Goal: Information Seeking & Learning: Learn about a topic

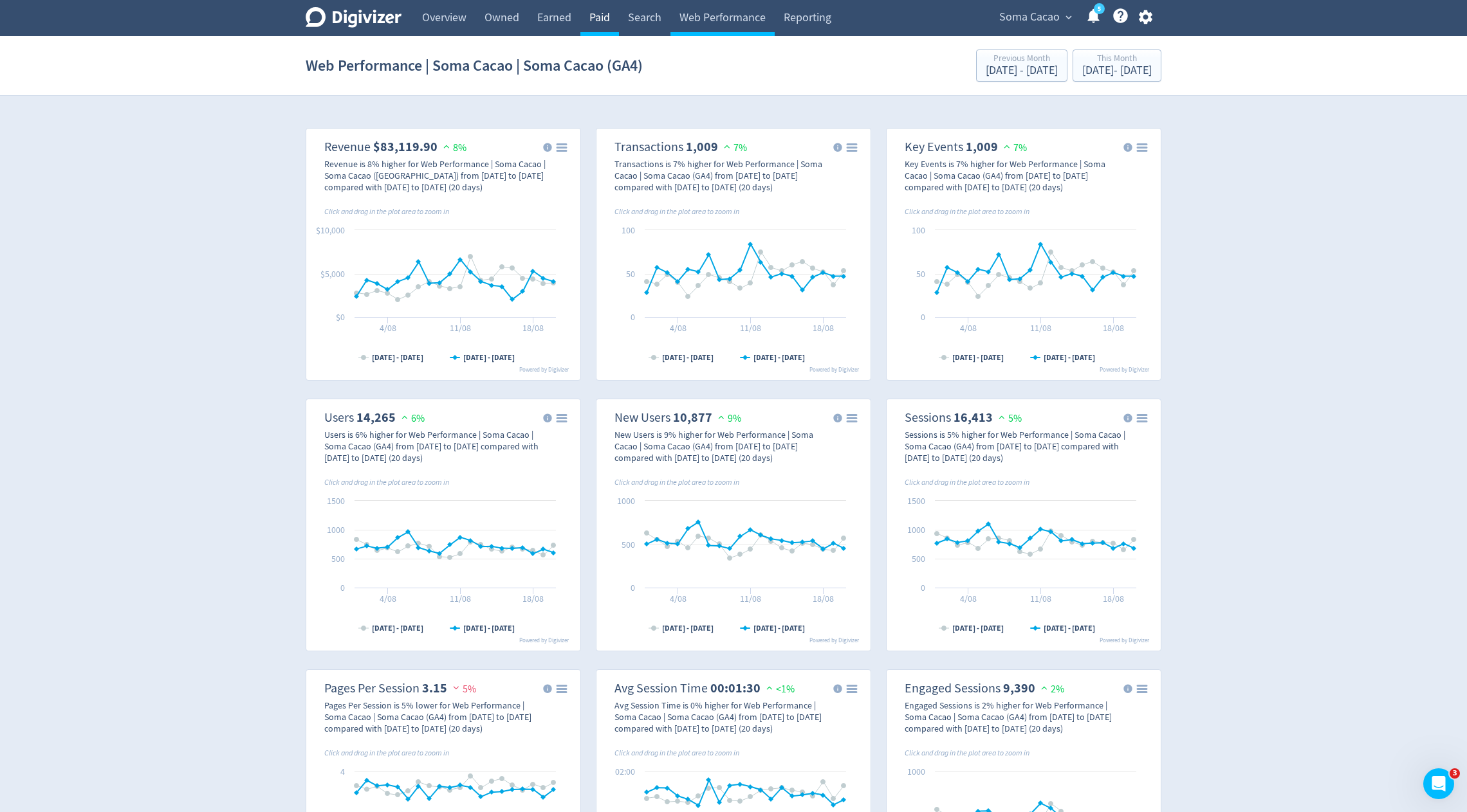
click at [595, 26] on link "Paid" at bounding box center [599, 18] width 38 height 36
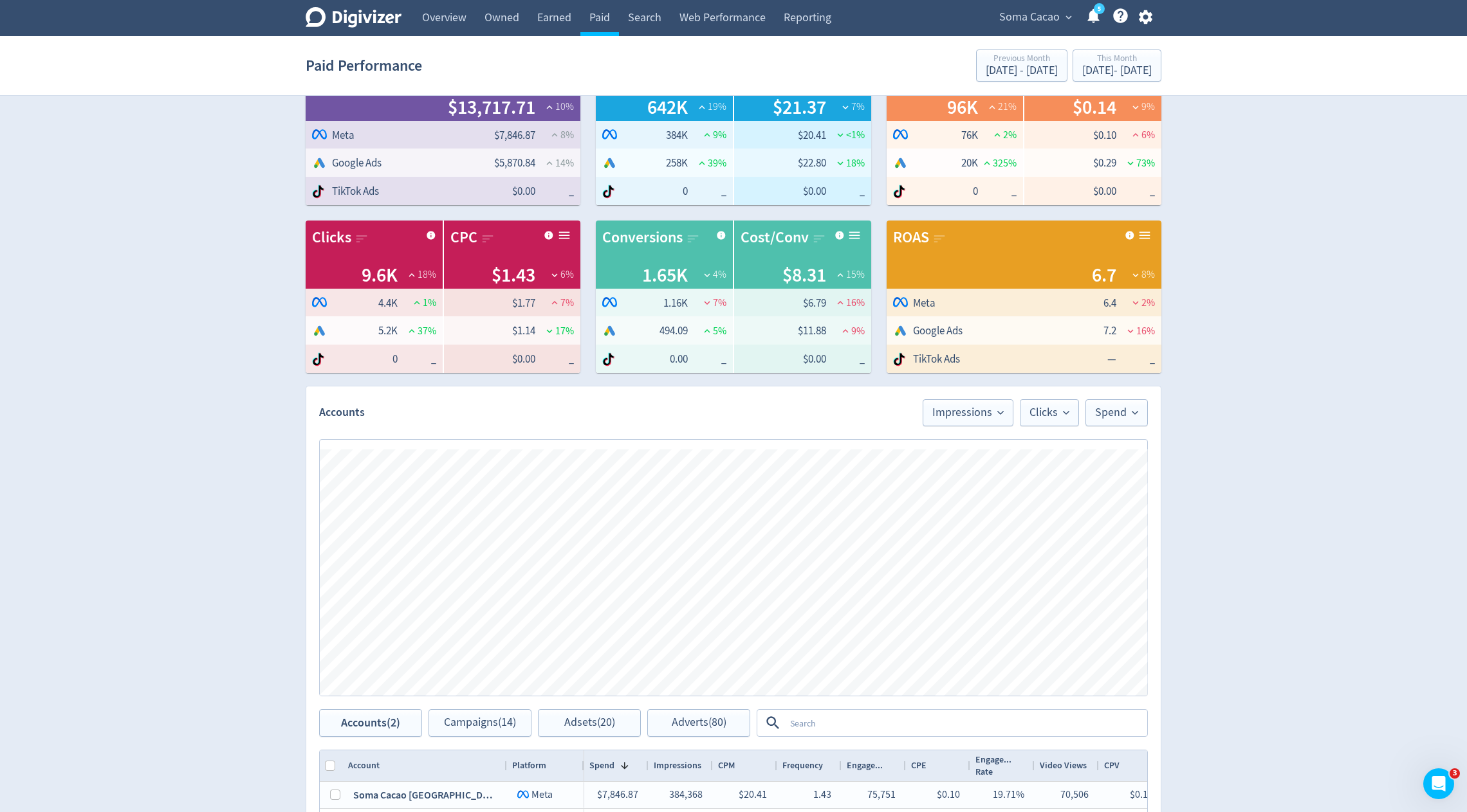
scroll to position [420, 0]
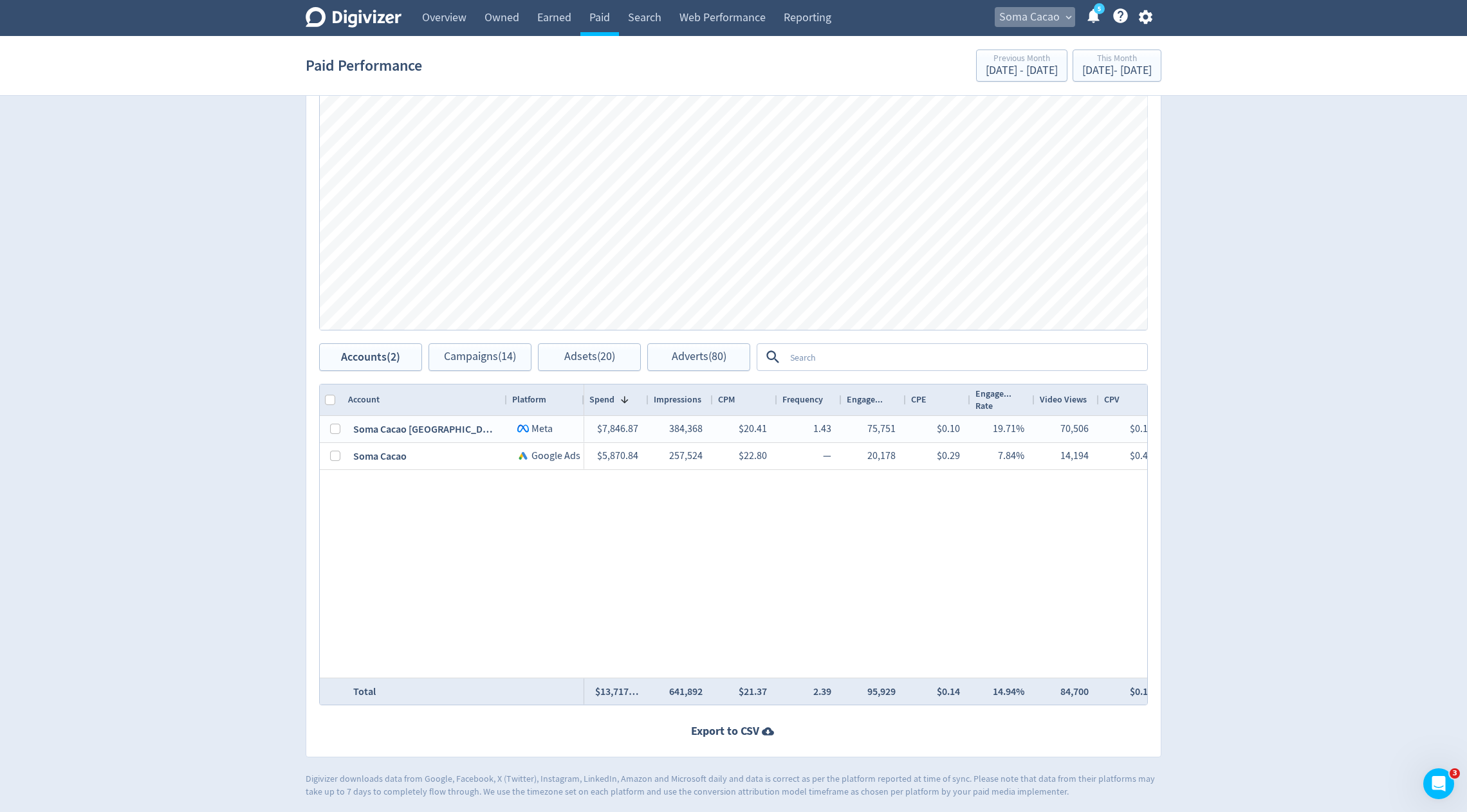
click at [1030, 23] on span "Soma Cacao" at bounding box center [1029, 17] width 61 height 20
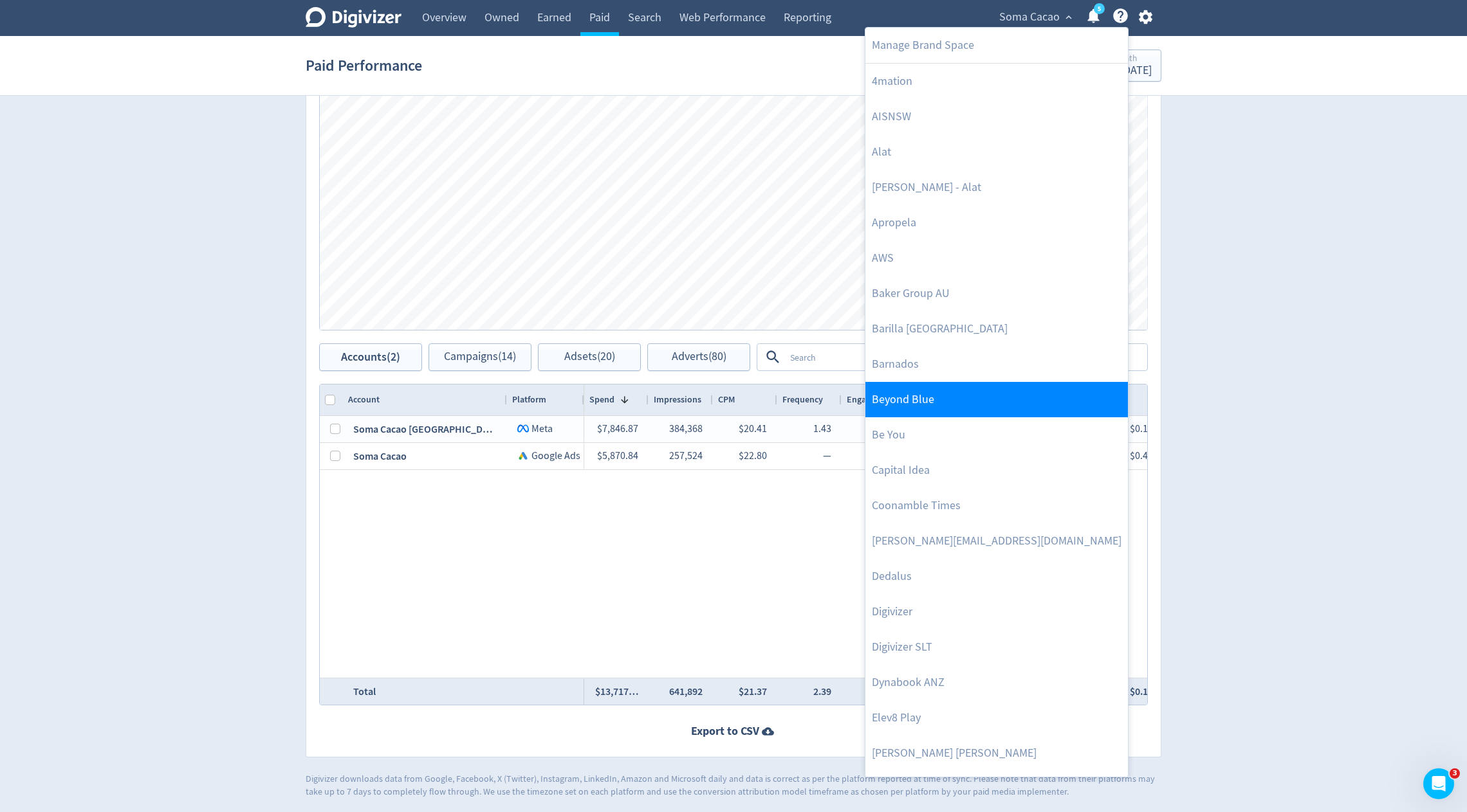
click at [910, 392] on link "Beyond Blue" at bounding box center [996, 399] width 263 height 35
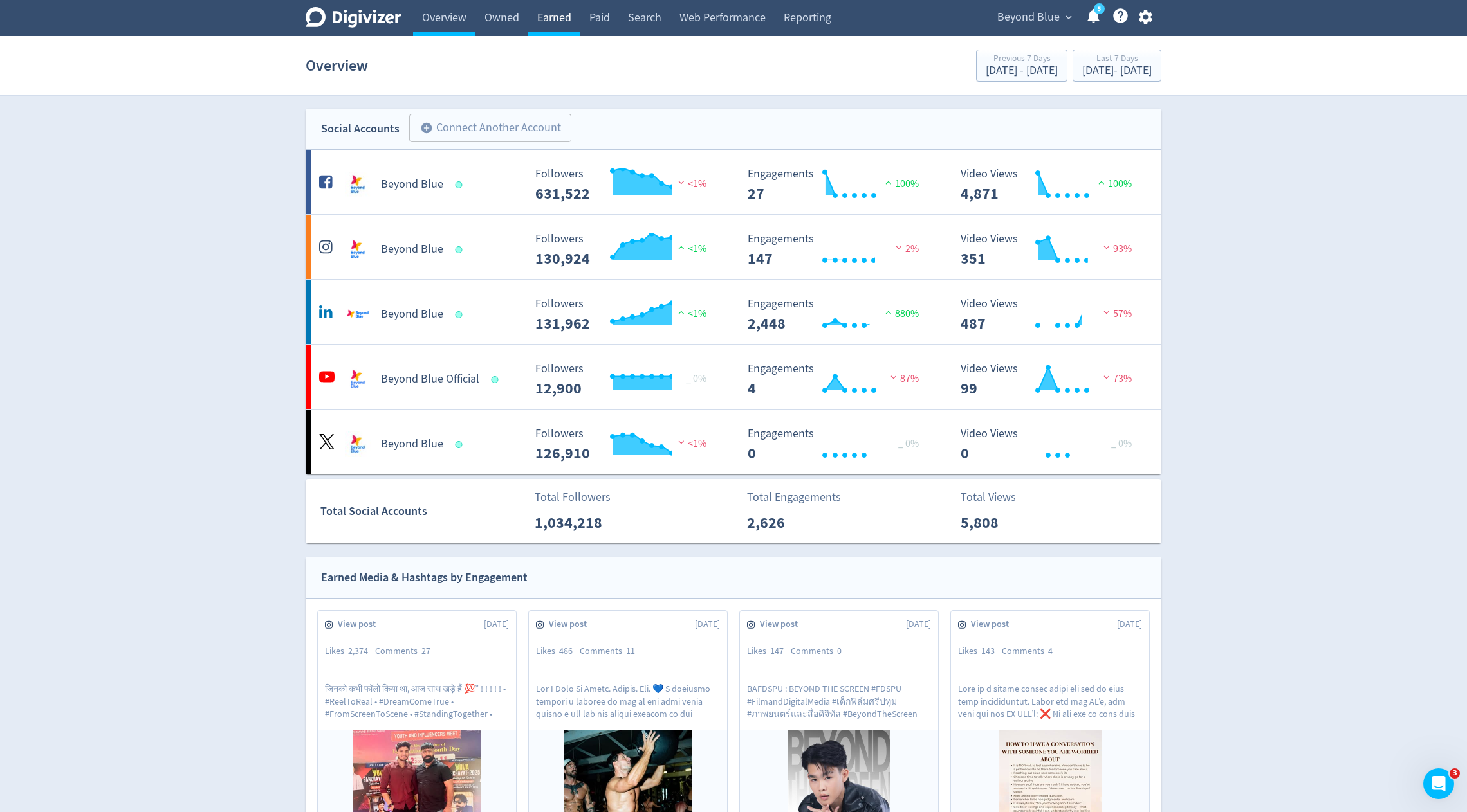
click at [562, 15] on link "Earned" at bounding box center [553, 18] width 52 height 36
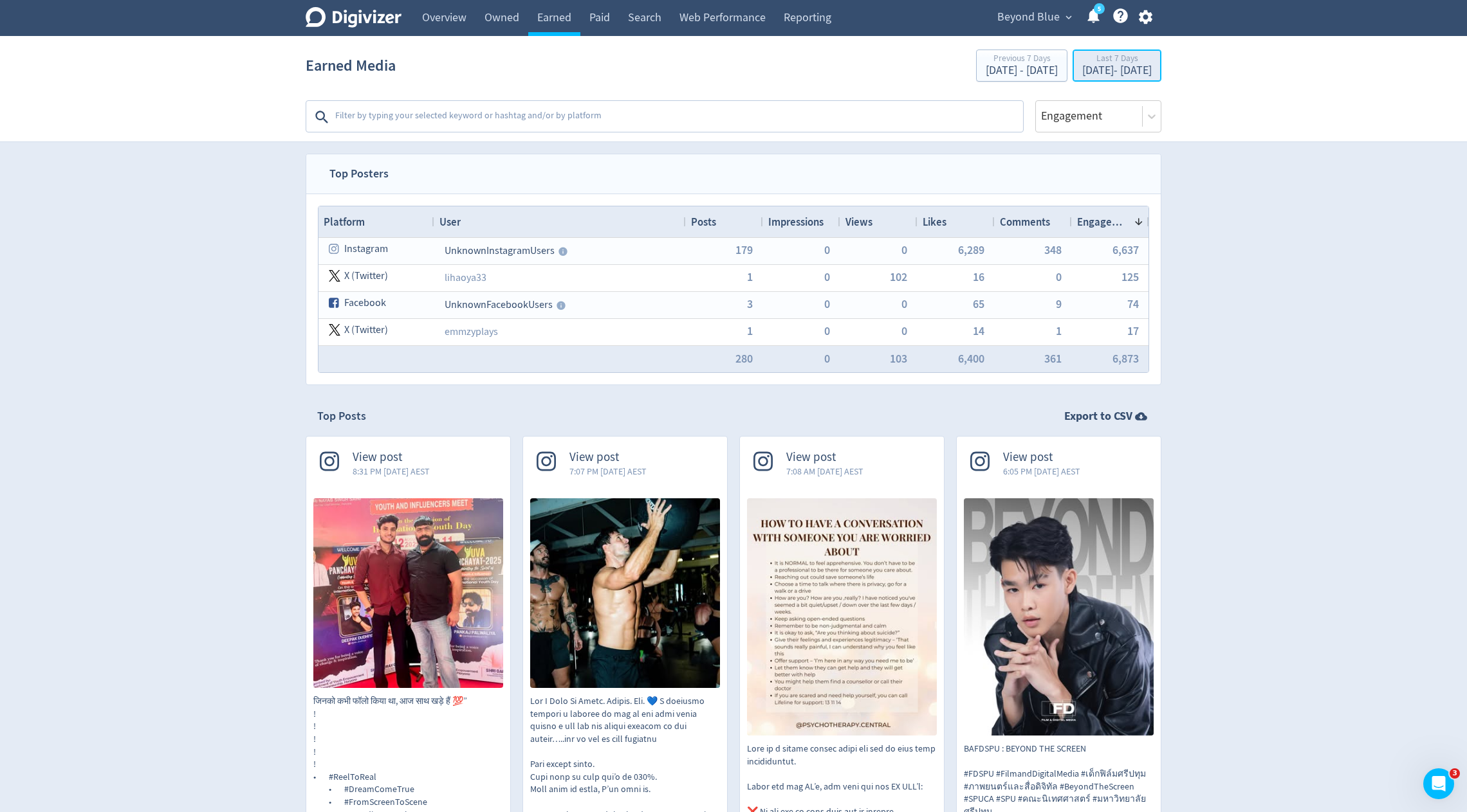
click at [1082, 65] on div "[DATE] - [DATE]" at bounding box center [1116, 71] width 70 height 11
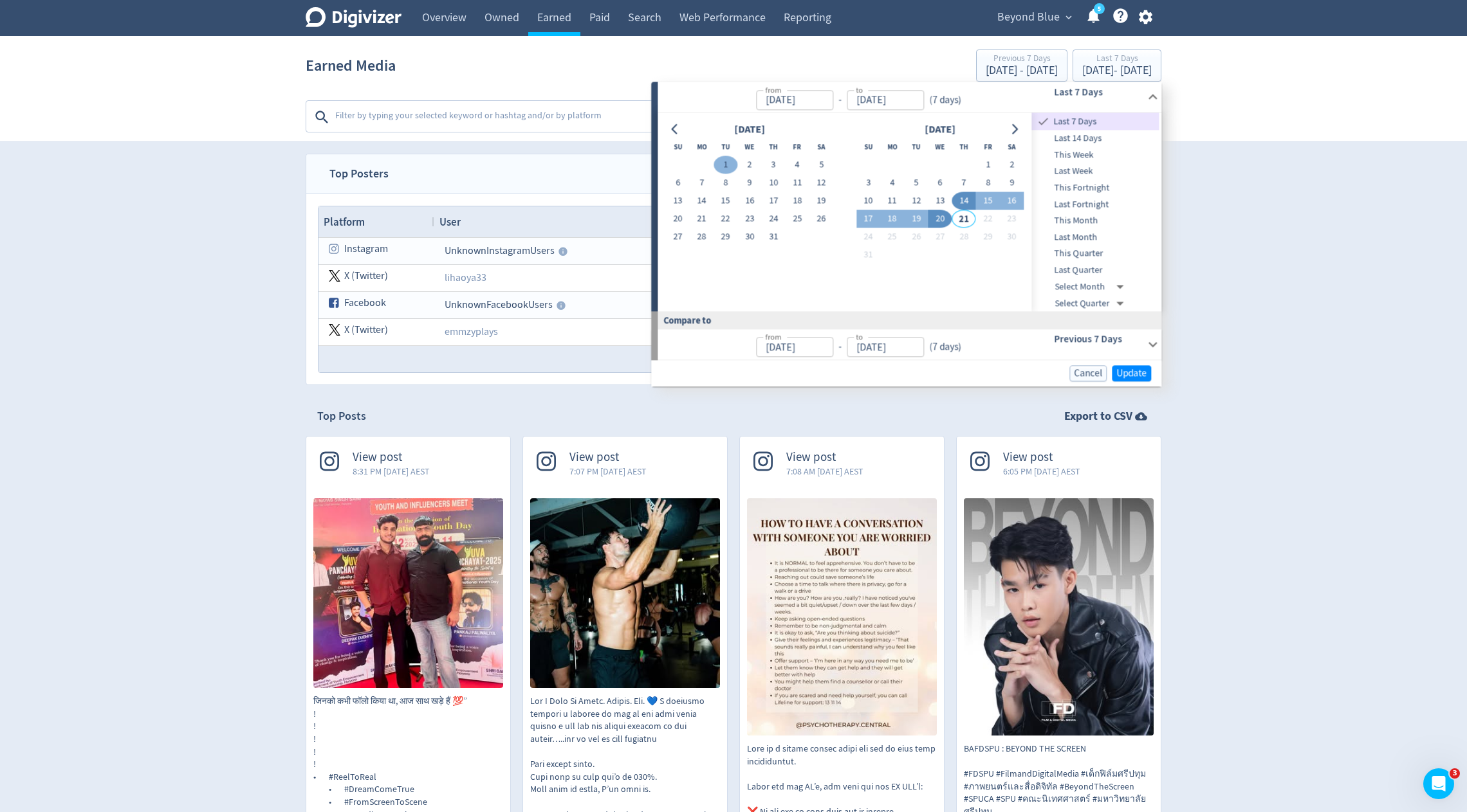
click at [723, 164] on button "1" at bounding box center [725, 165] width 24 height 18
type input "[DATE]"
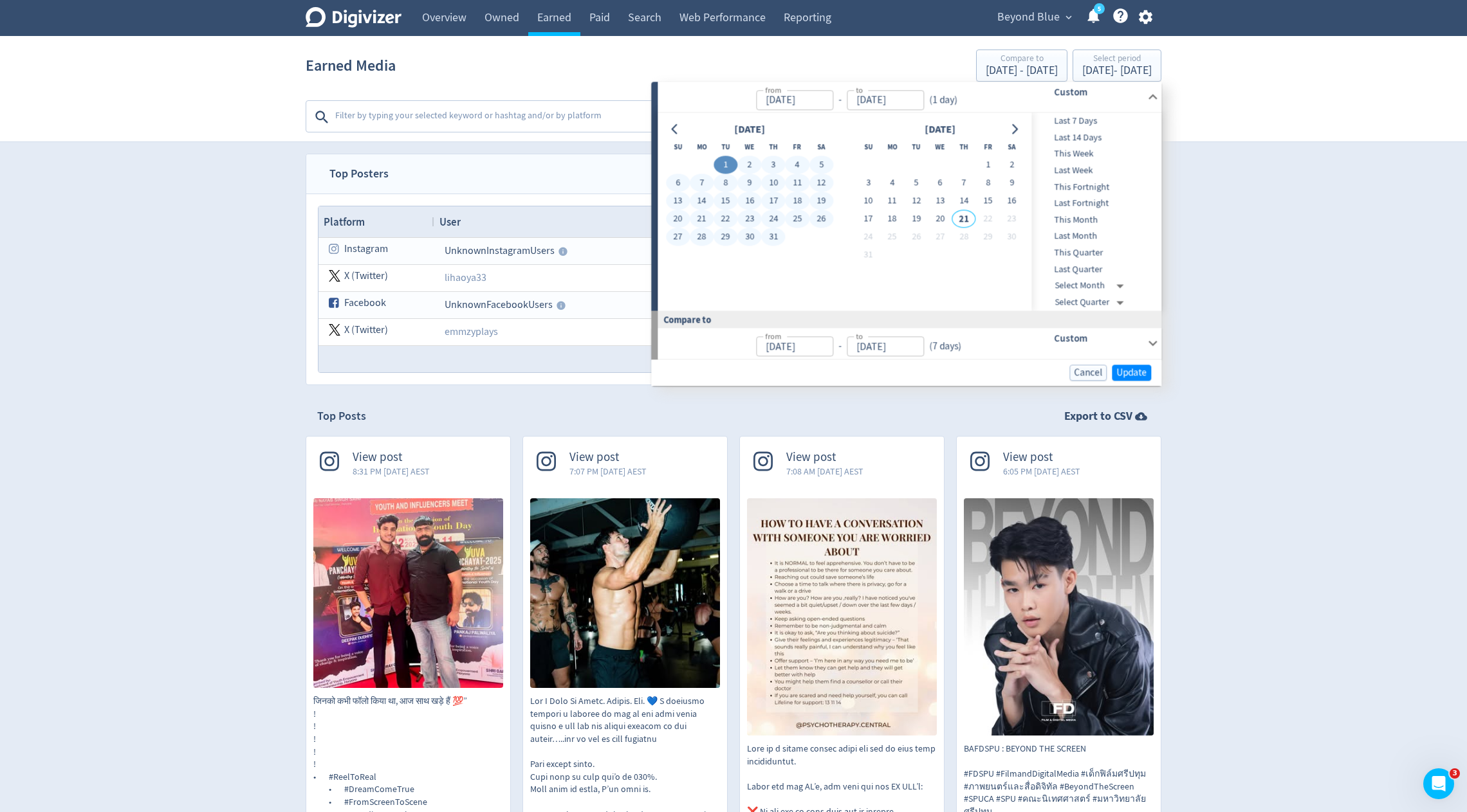
click at [771, 232] on button "31" at bounding box center [774, 237] width 24 height 18
type input "[DATE]"
click at [1146, 375] on span "Update" at bounding box center [1131, 372] width 30 height 10
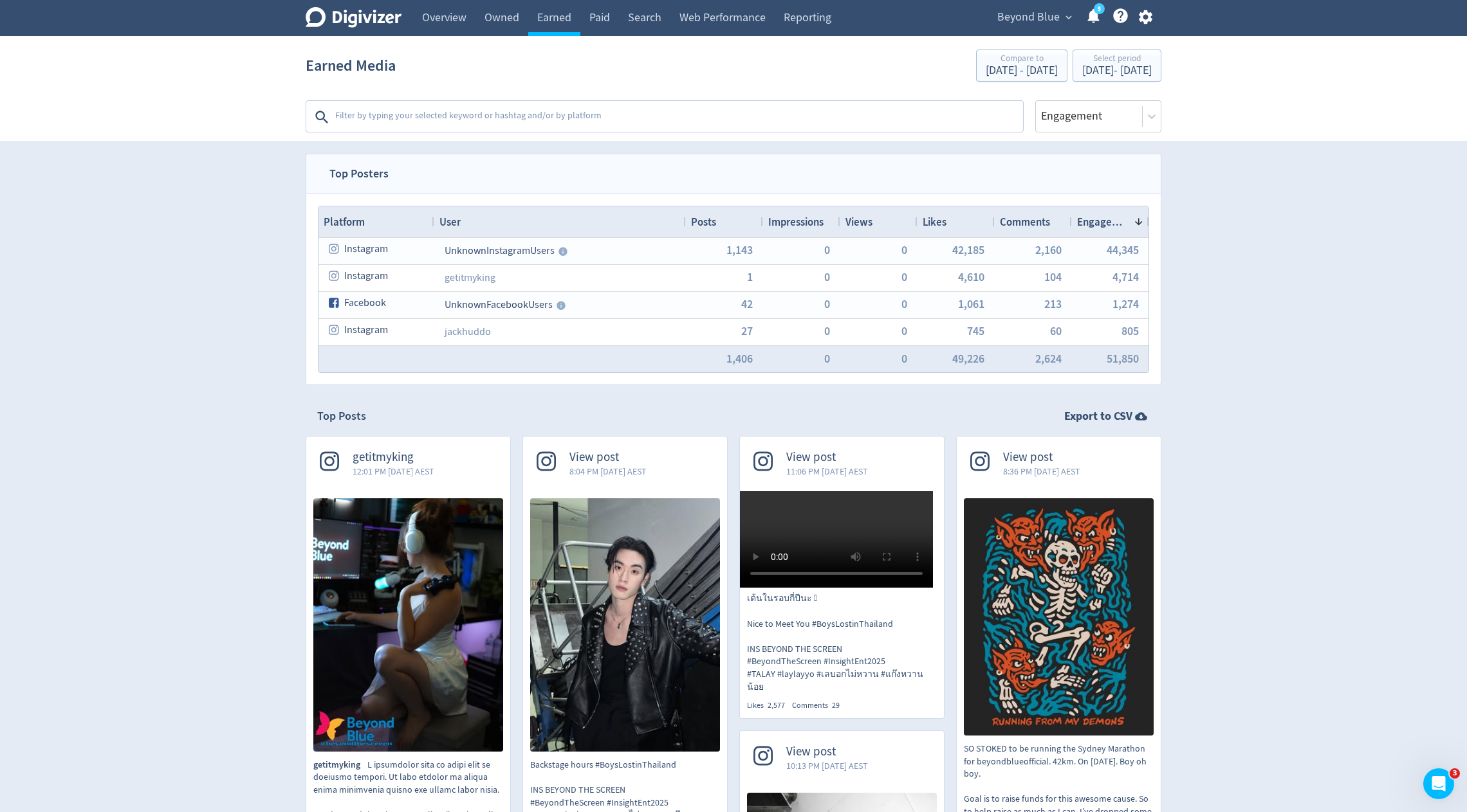
click at [462, 112] on textarea at bounding box center [678, 117] width 688 height 26
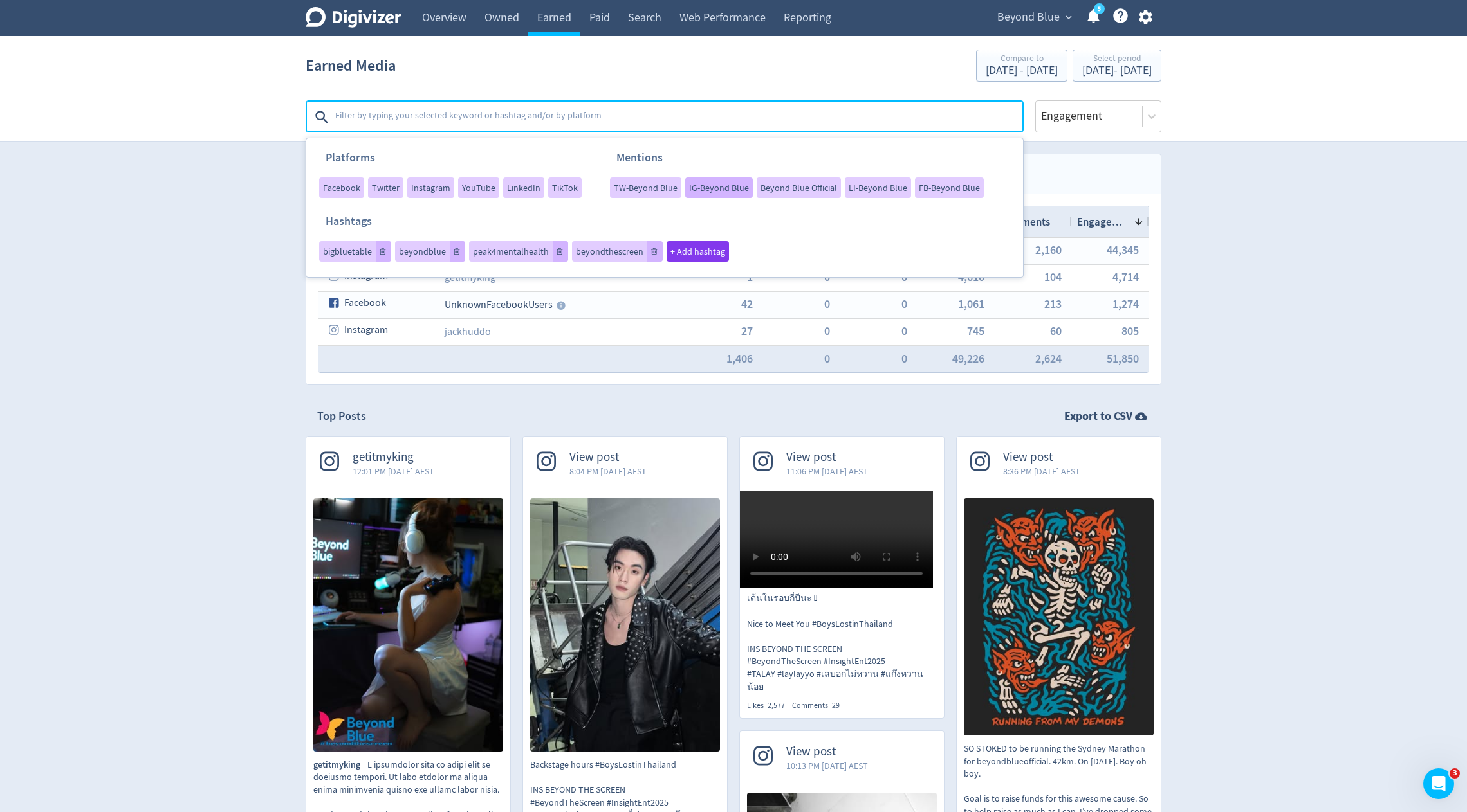
click at [704, 186] on span "IG-Beyond Blue" at bounding box center [719, 188] width 60 height 9
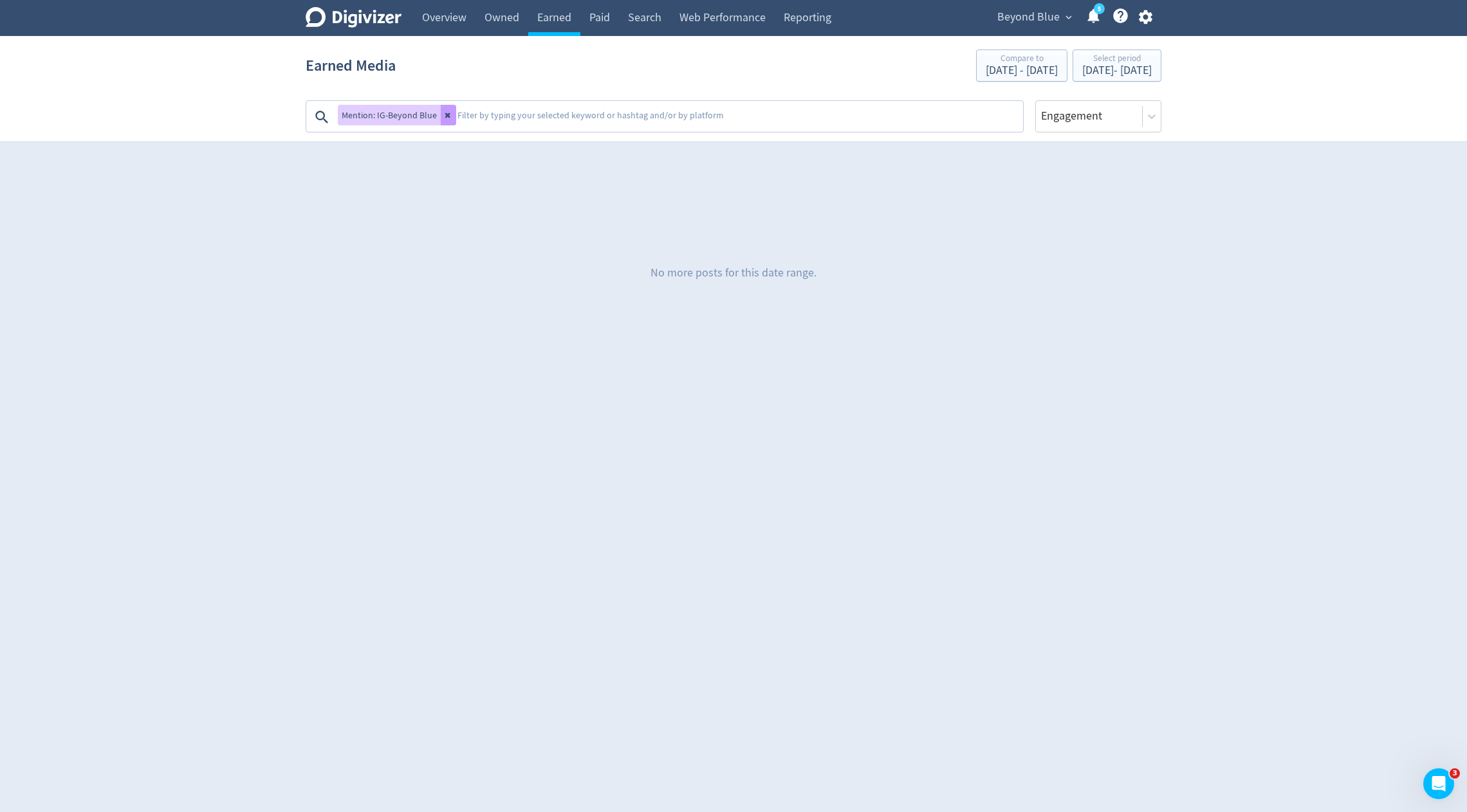
click at [447, 114] on icon at bounding box center [447, 116] width 5 height 5
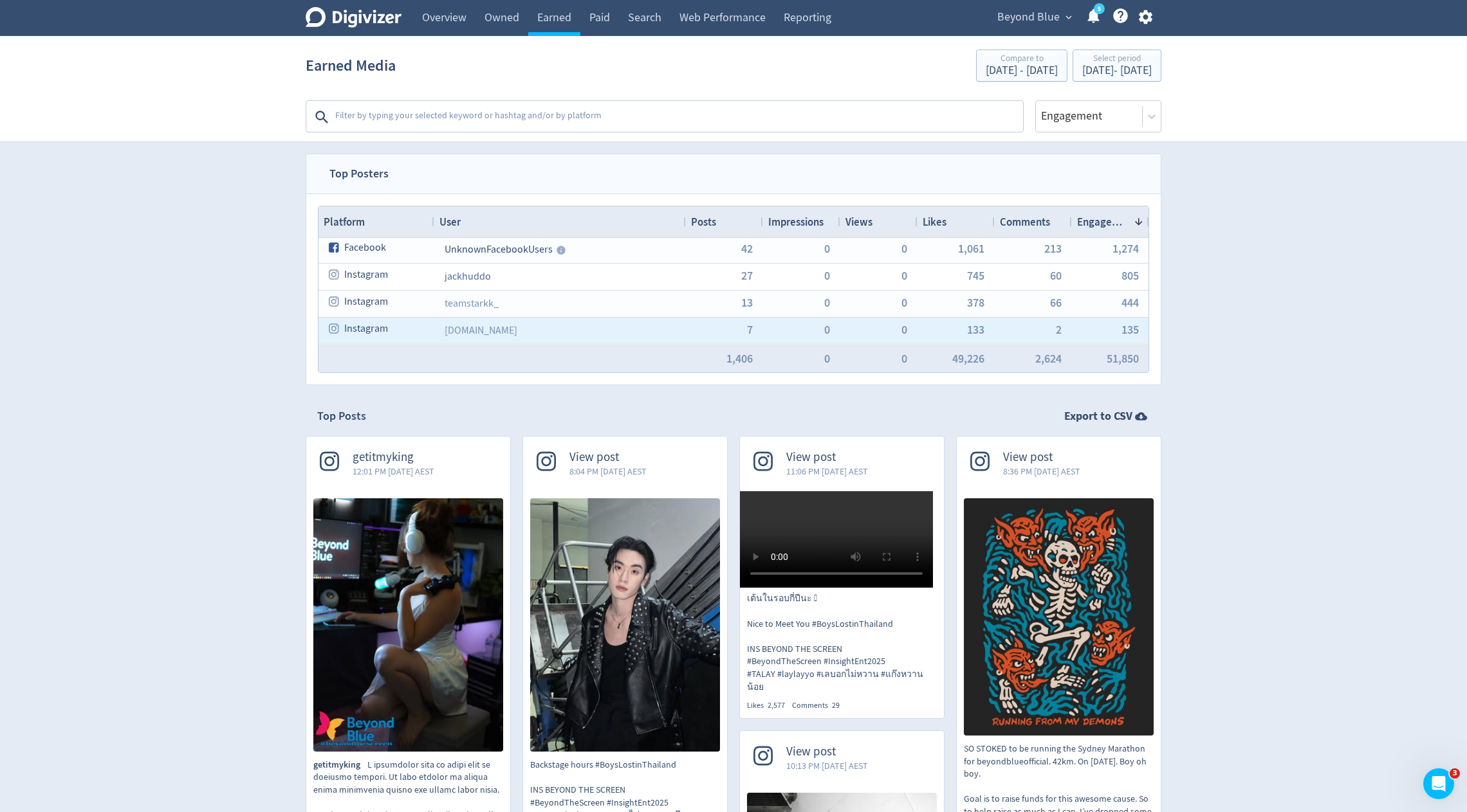
scroll to position [62, 0]
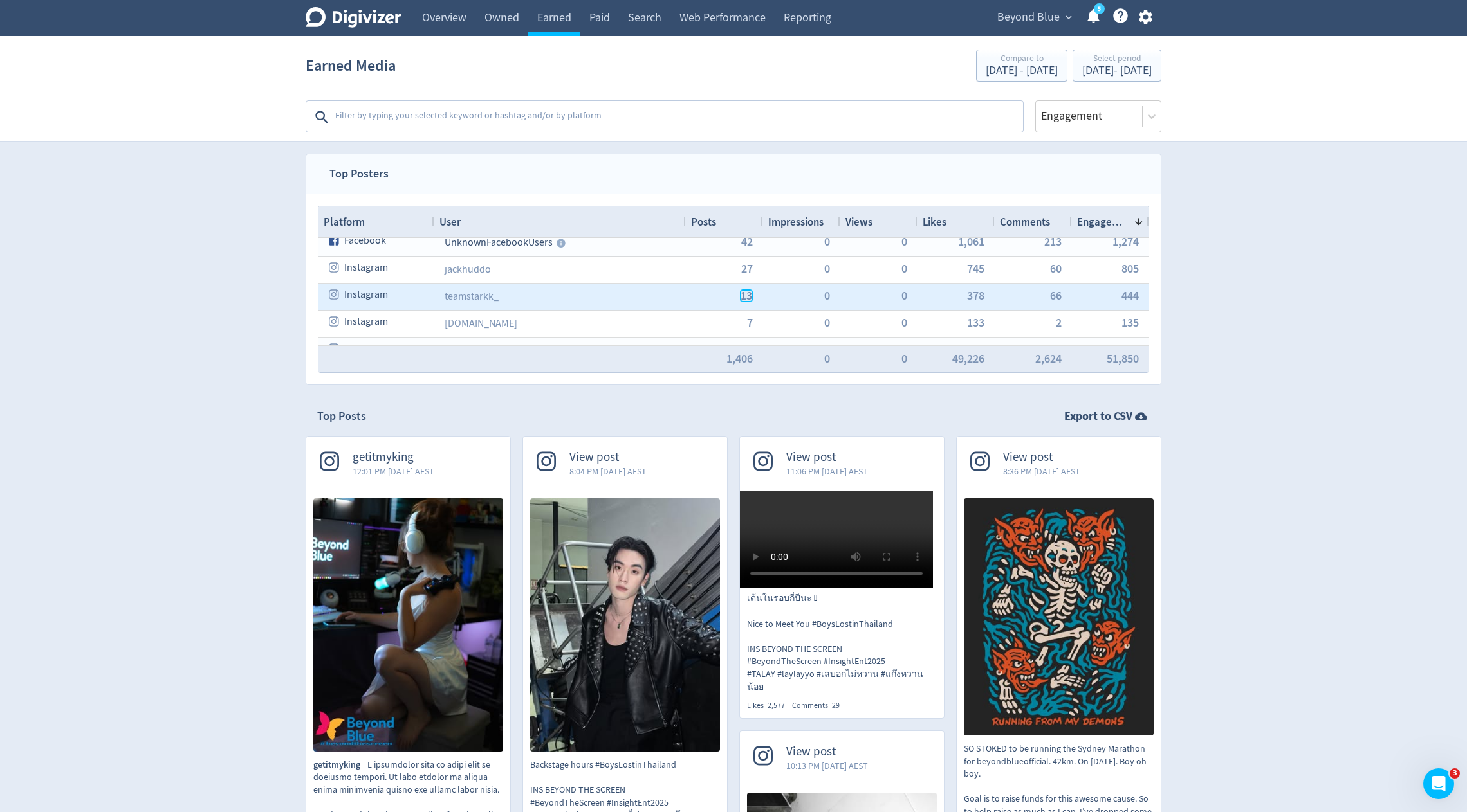
click at [745, 293] on span "13" at bounding box center [746, 295] width 11 height 11
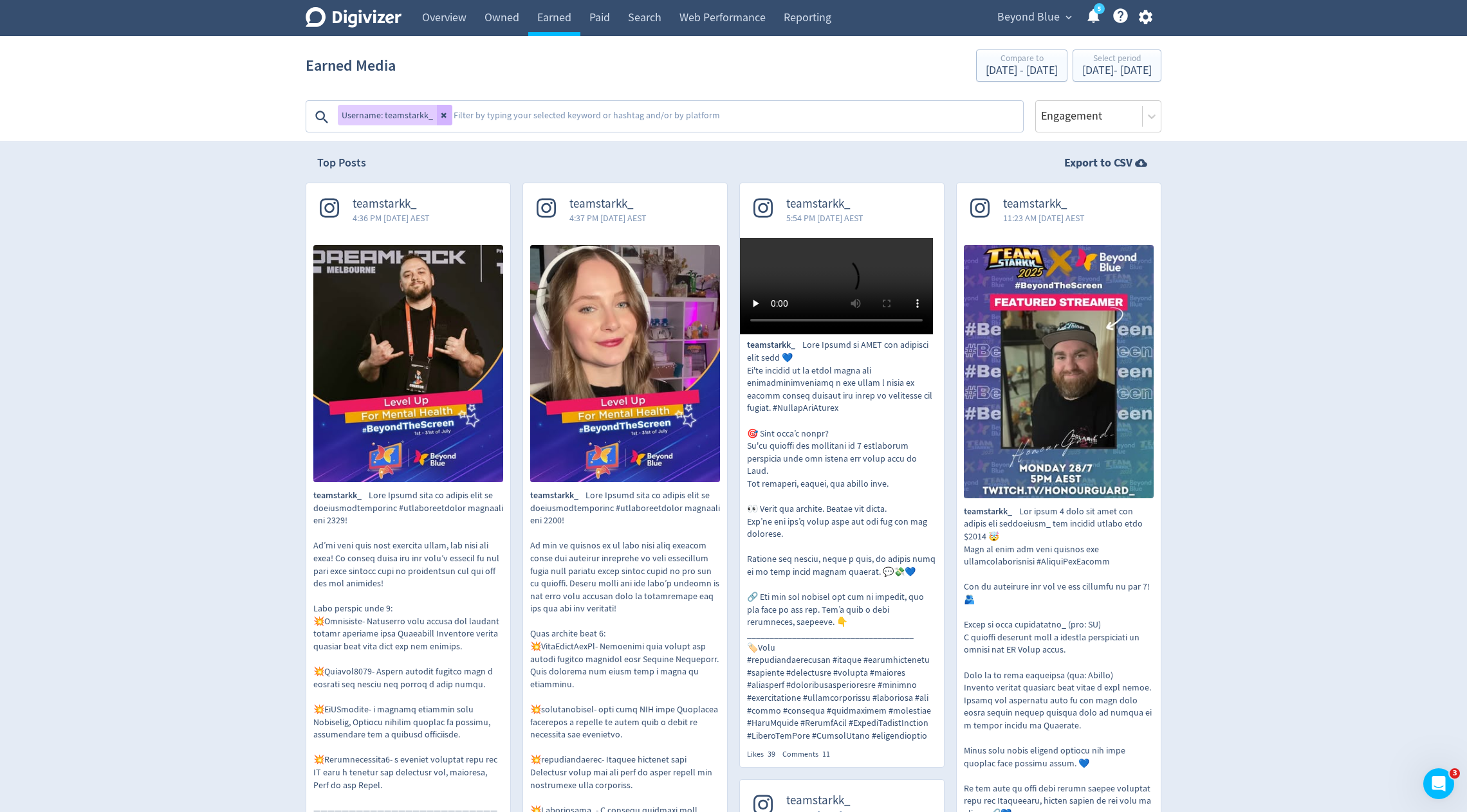
scroll to position [296, 0]
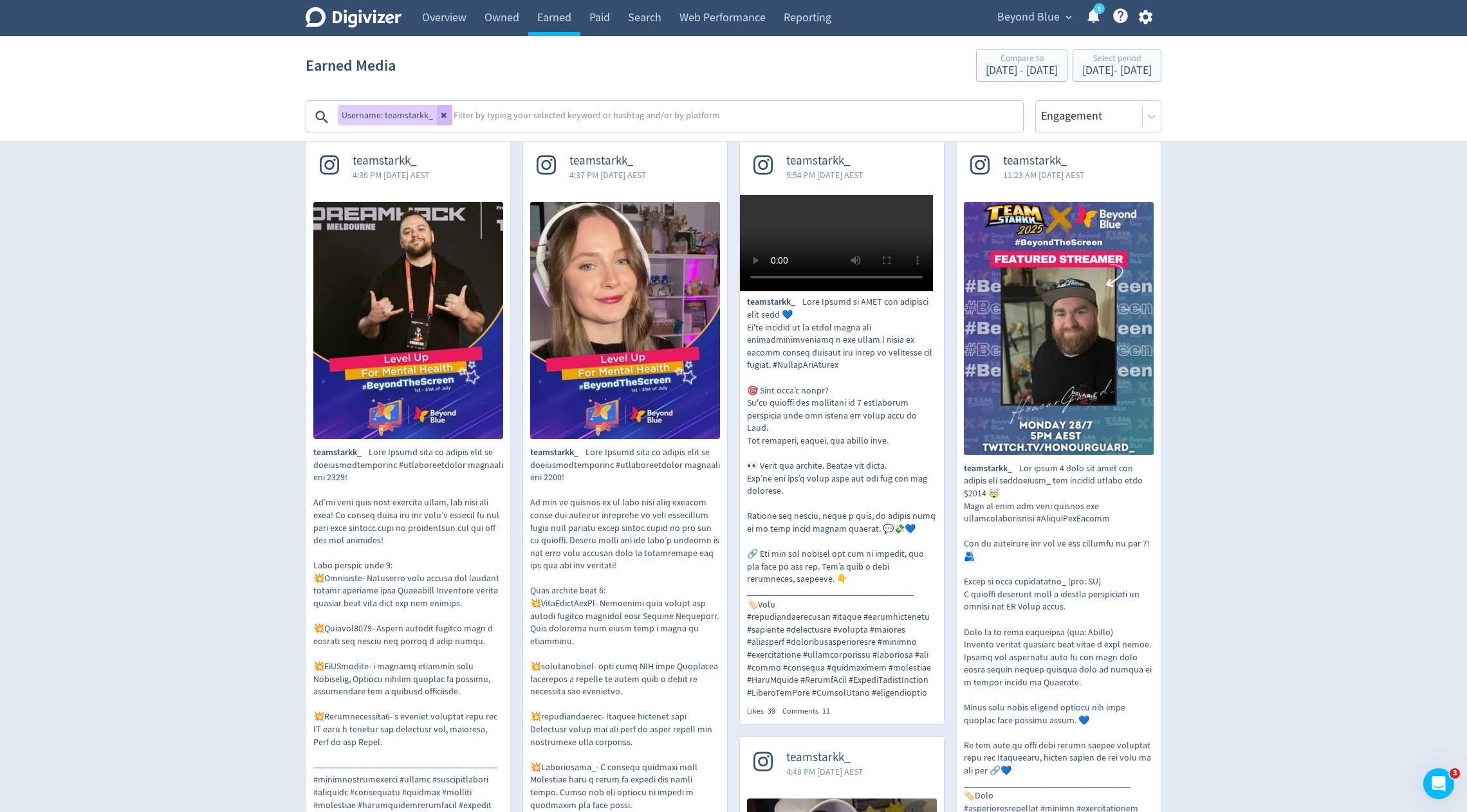
click at [425, 332] on img at bounding box center [408, 320] width 190 height 237
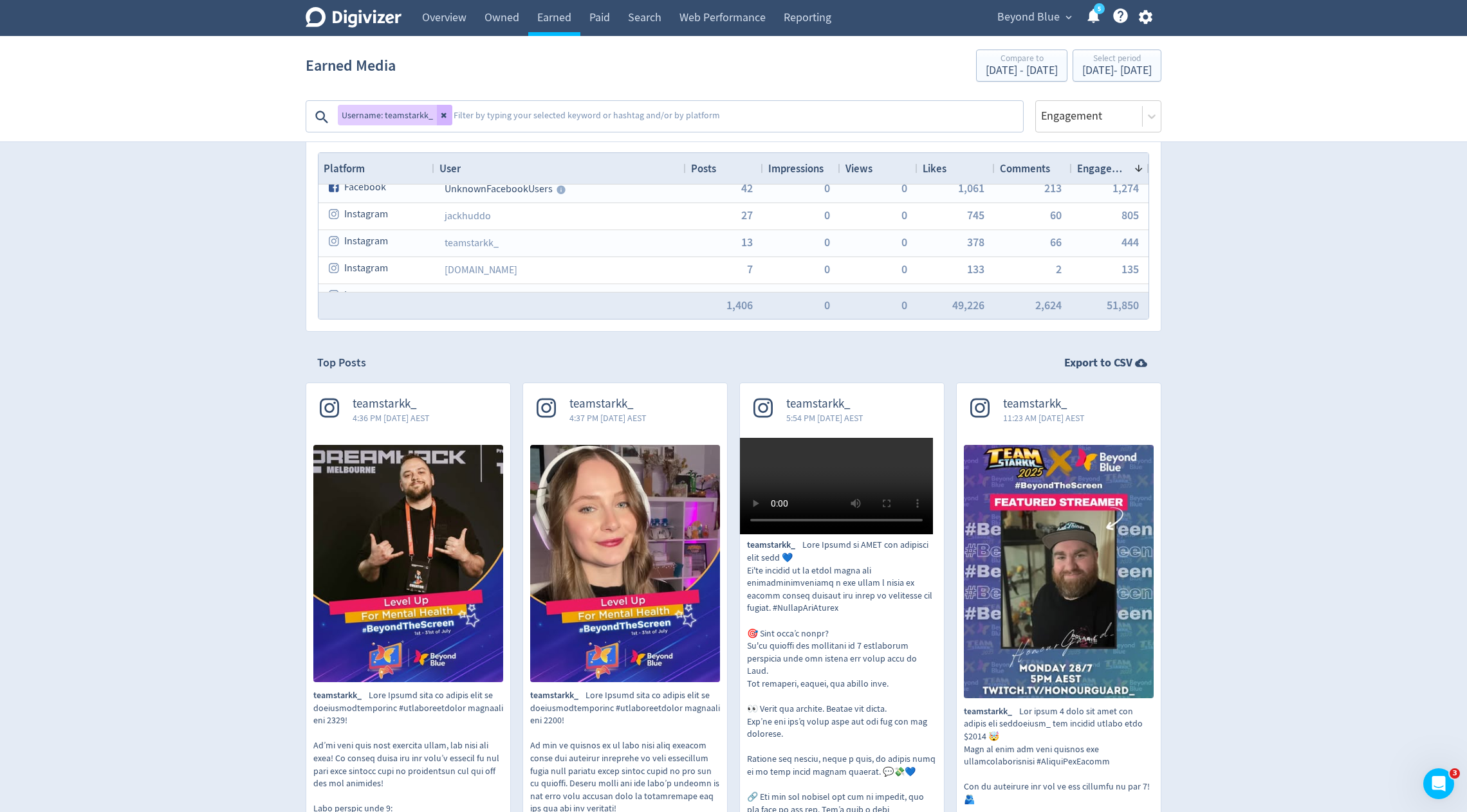
scroll to position [0, 0]
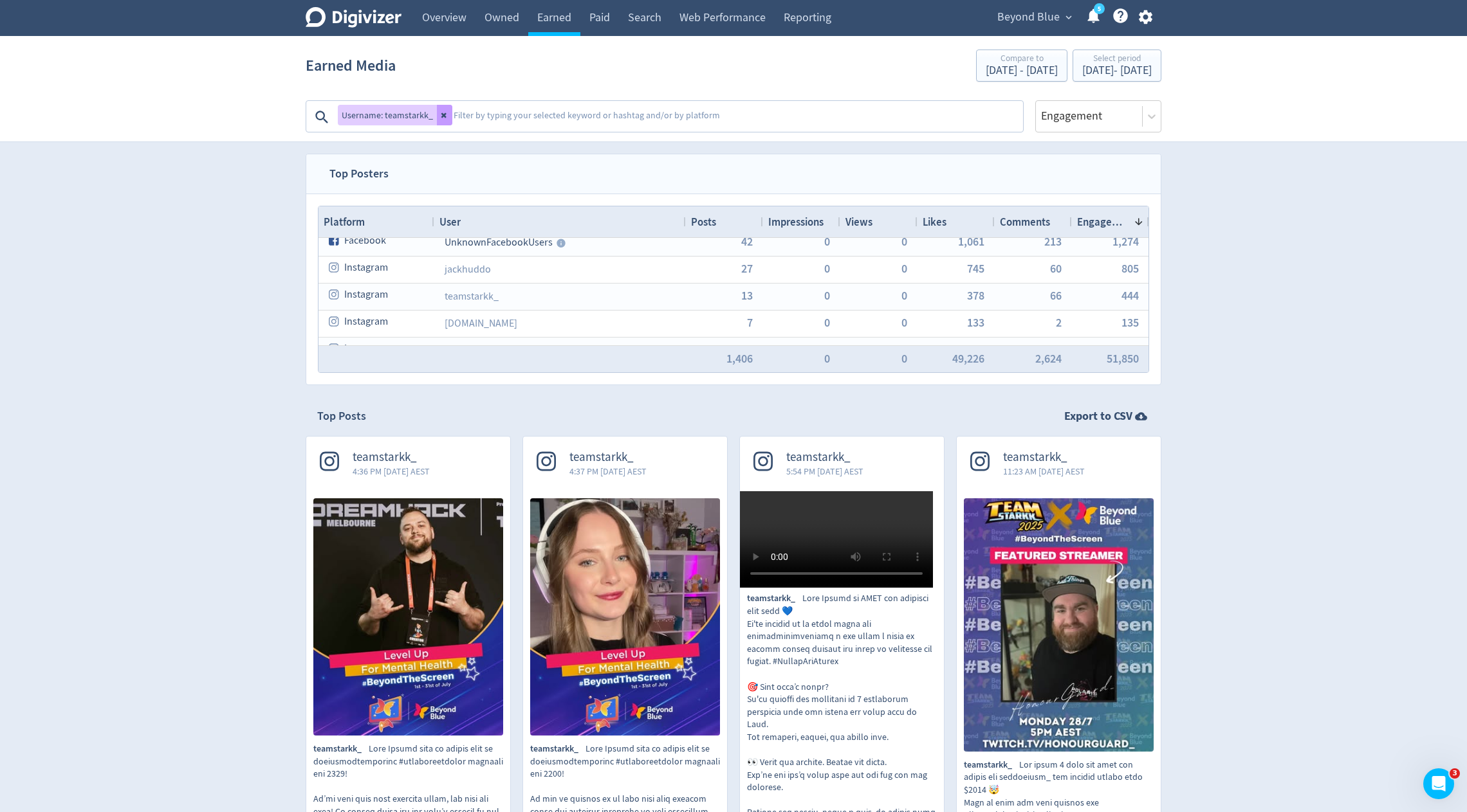
click at [441, 119] on icon at bounding box center [444, 115] width 8 height 8
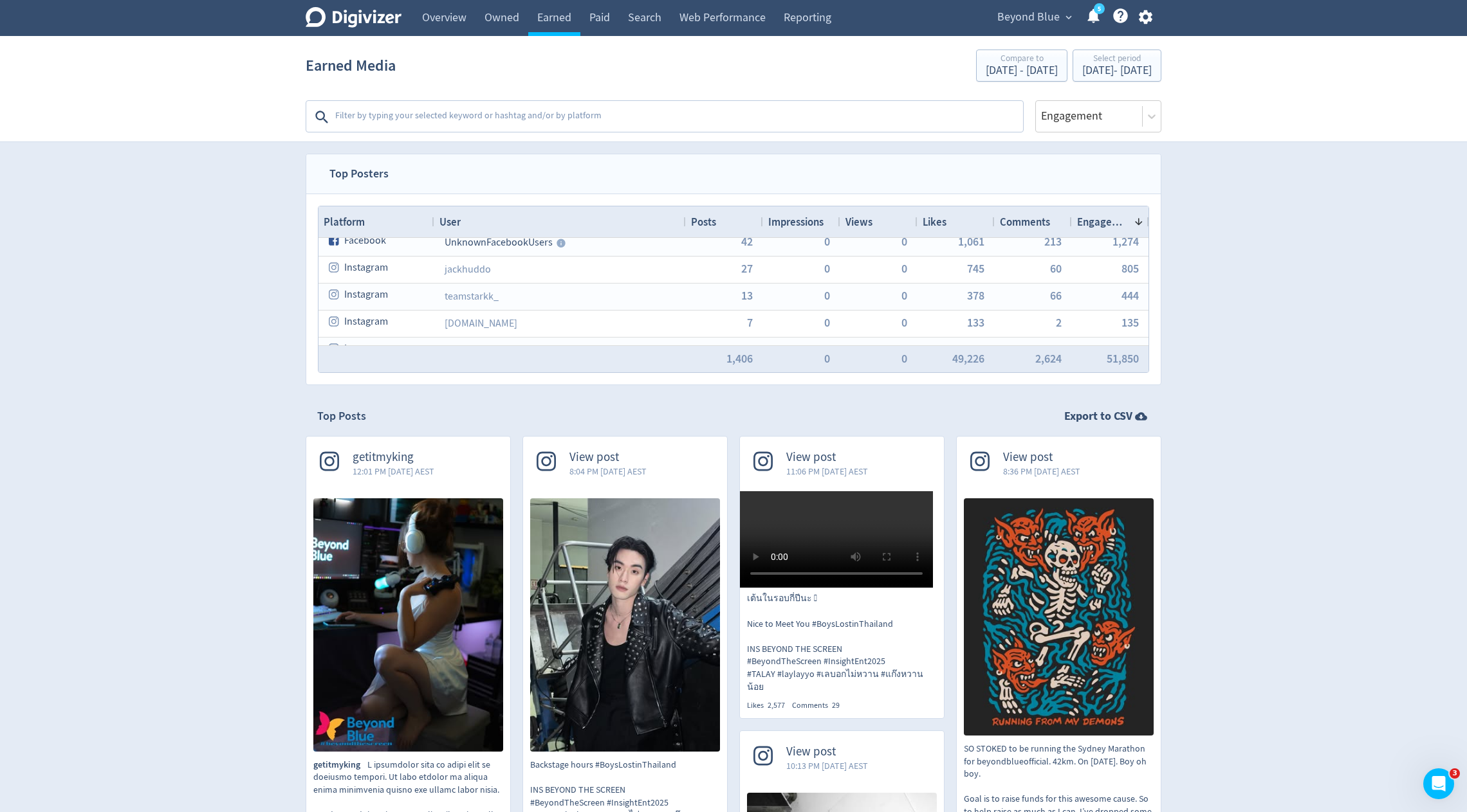
click at [797, 111] on textarea at bounding box center [678, 117] width 688 height 26
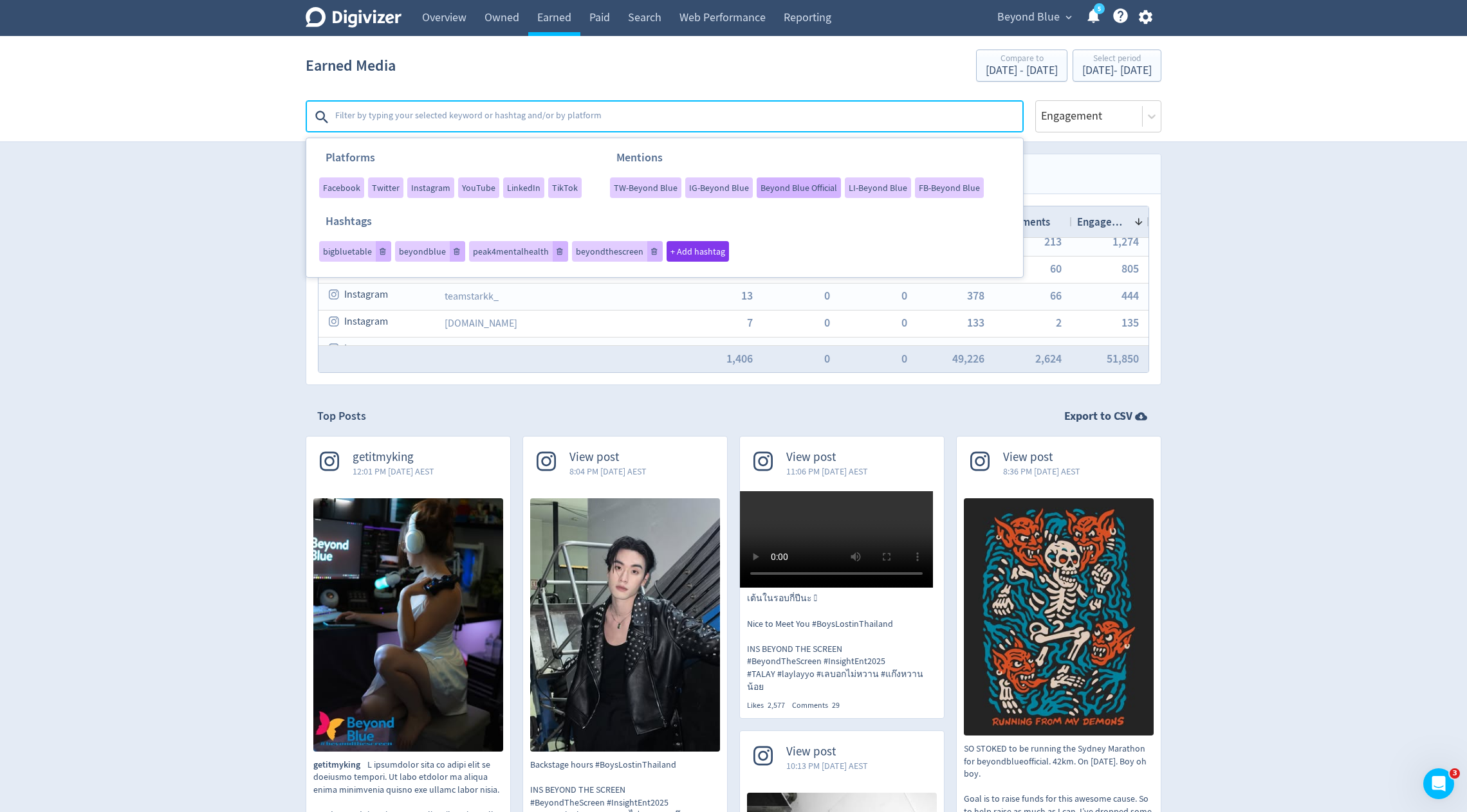
click at [782, 181] on div "Beyond Blue Official" at bounding box center [799, 187] width 84 height 20
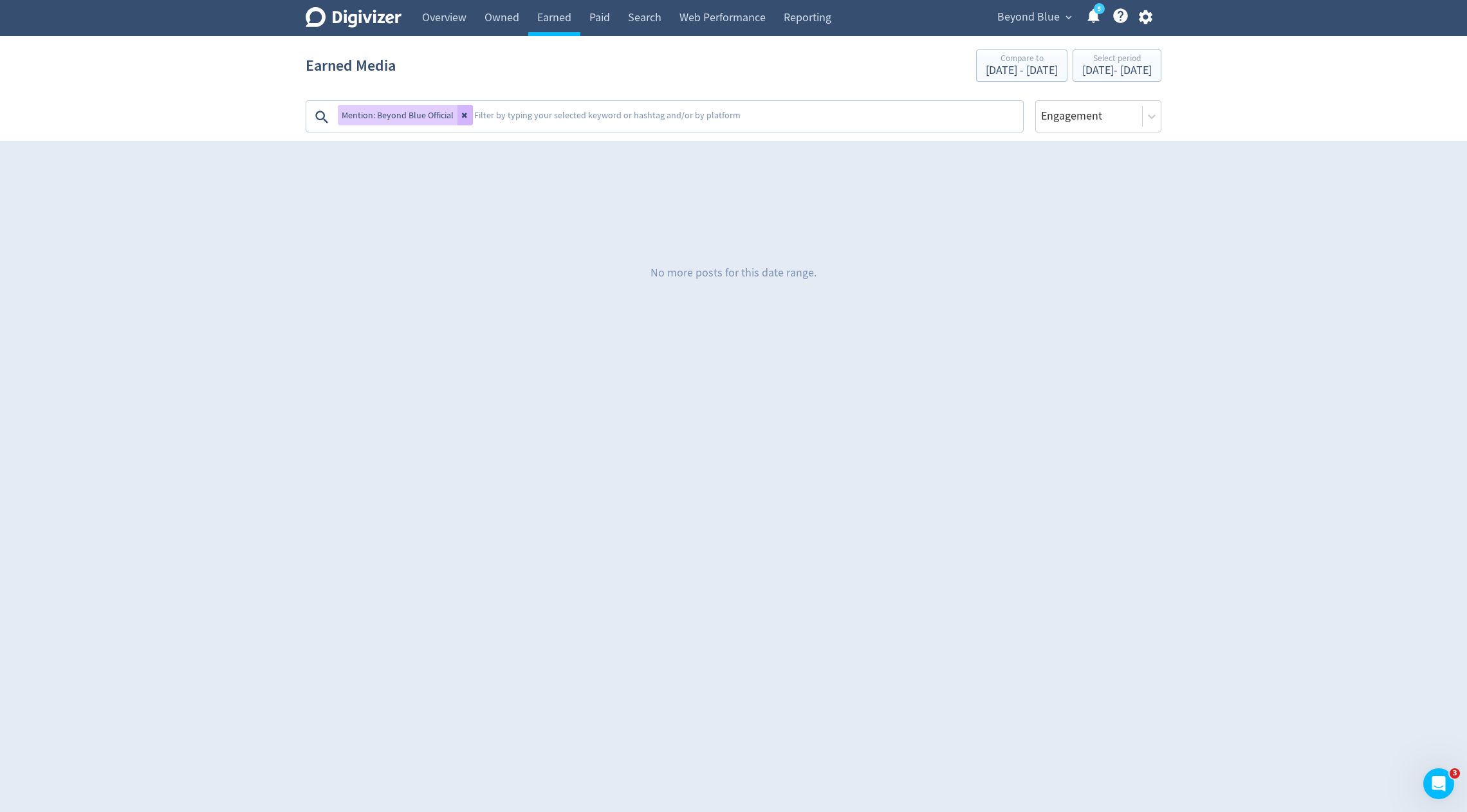
click at [454, 122] on div "Mention: Beyond Blue Official" at bounding box center [405, 115] width 135 height 20
click at [457, 115] on button at bounding box center [465, 115] width 16 height 20
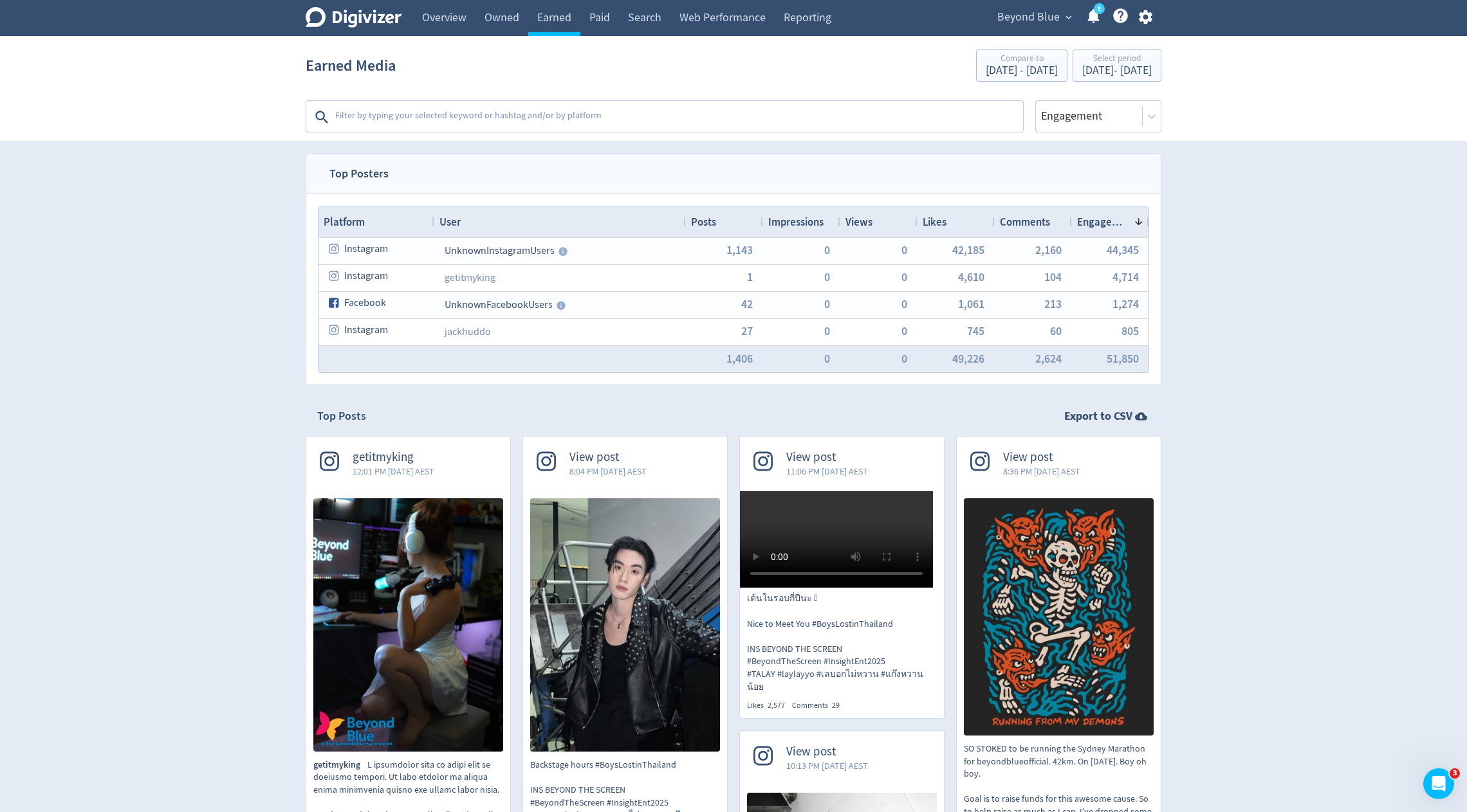
click at [643, 125] on textarea at bounding box center [678, 117] width 688 height 26
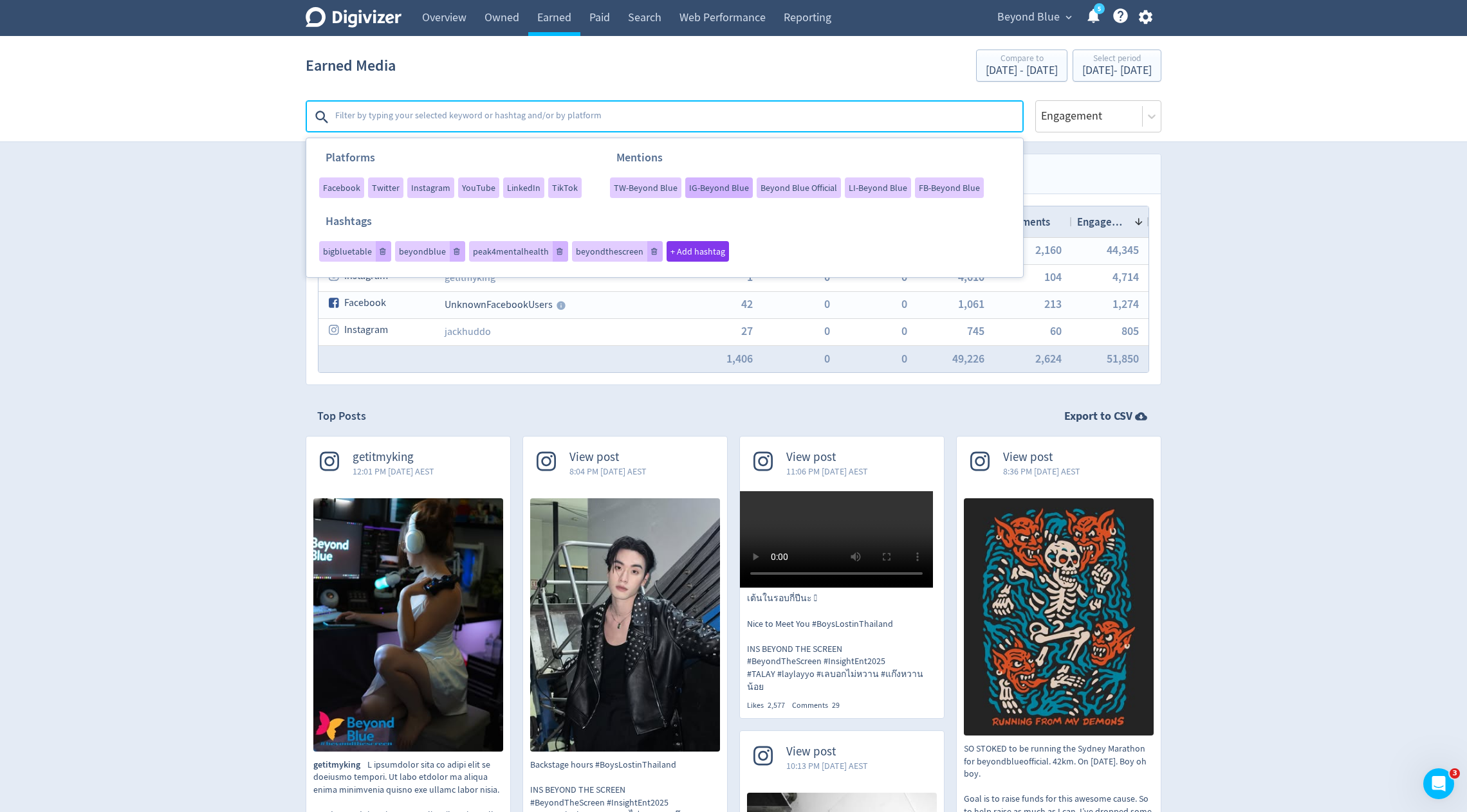
click at [703, 194] on div "IG-Beyond Blue" at bounding box center [719, 187] width 68 height 20
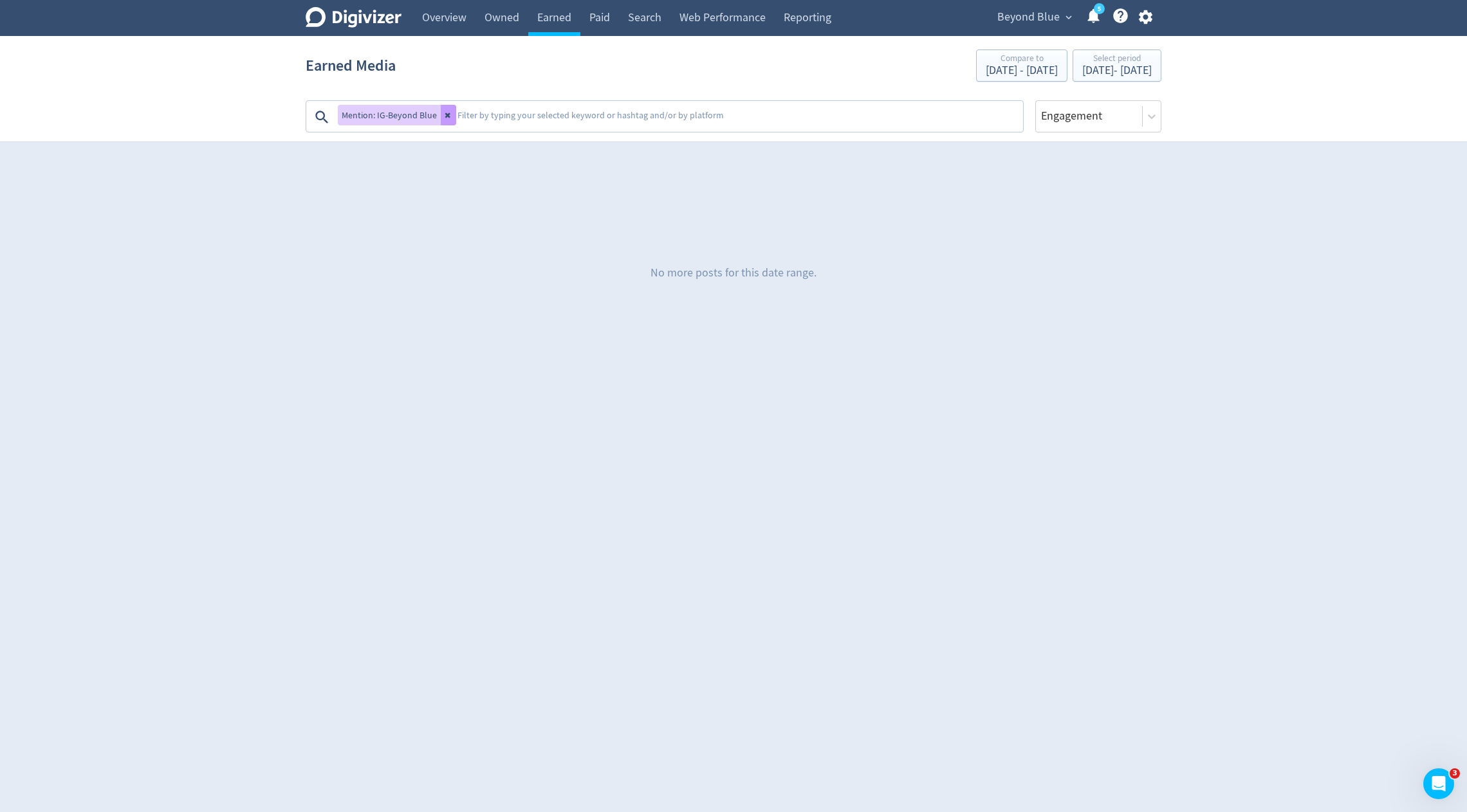
click at [441, 116] on button at bounding box center [448, 115] width 16 height 20
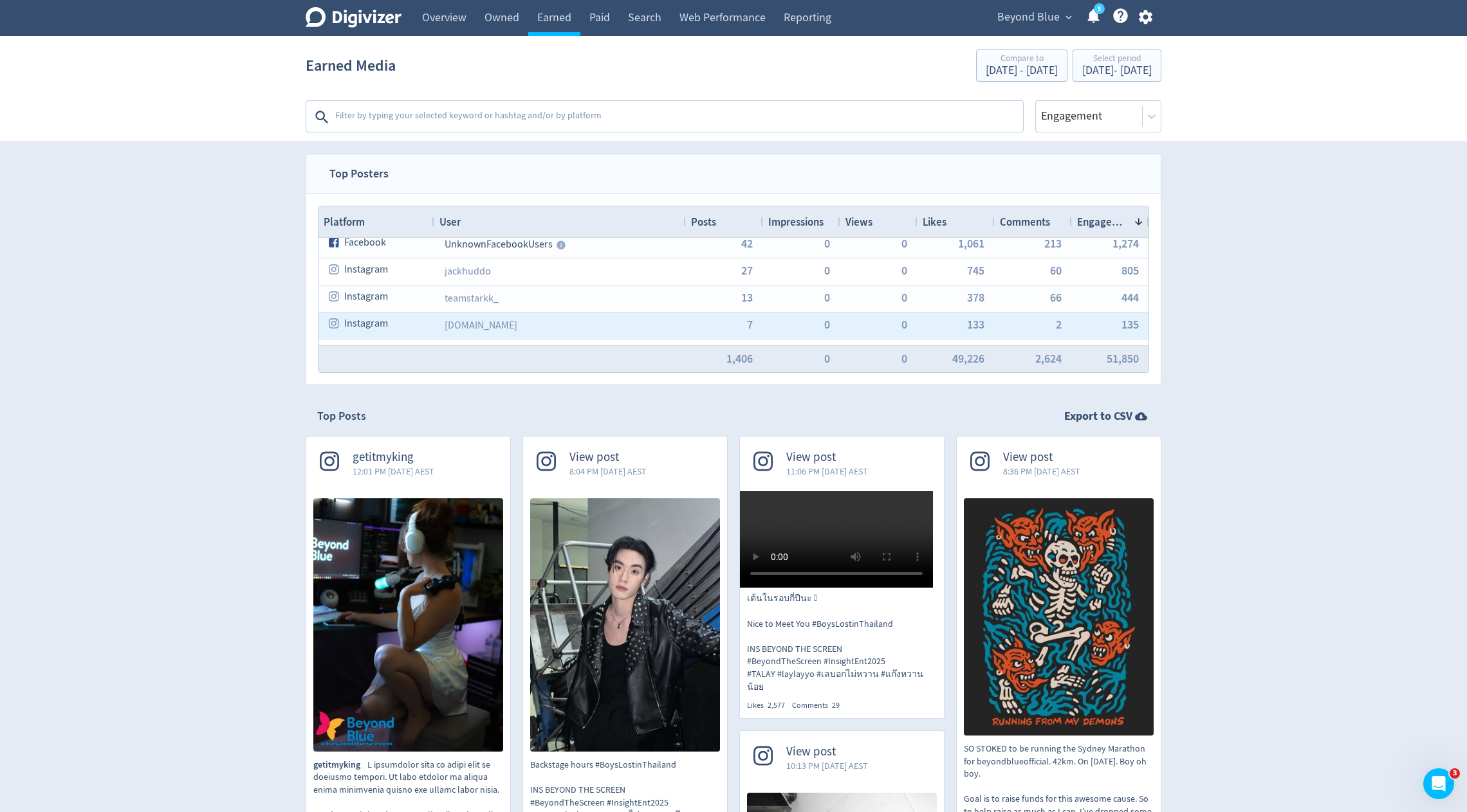
scroll to position [65, 0]
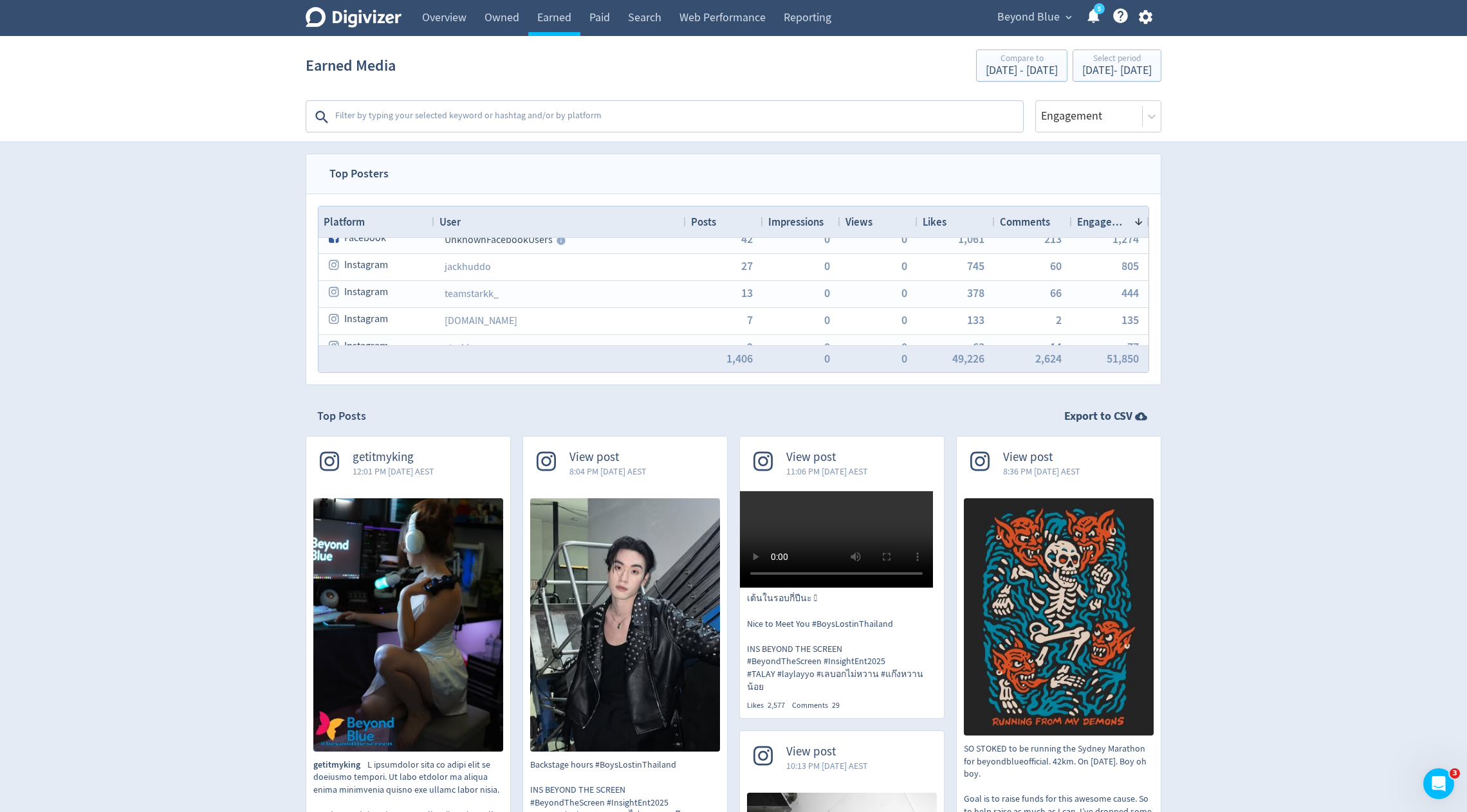
click at [382, 104] on div at bounding box center [665, 116] width 715 height 30
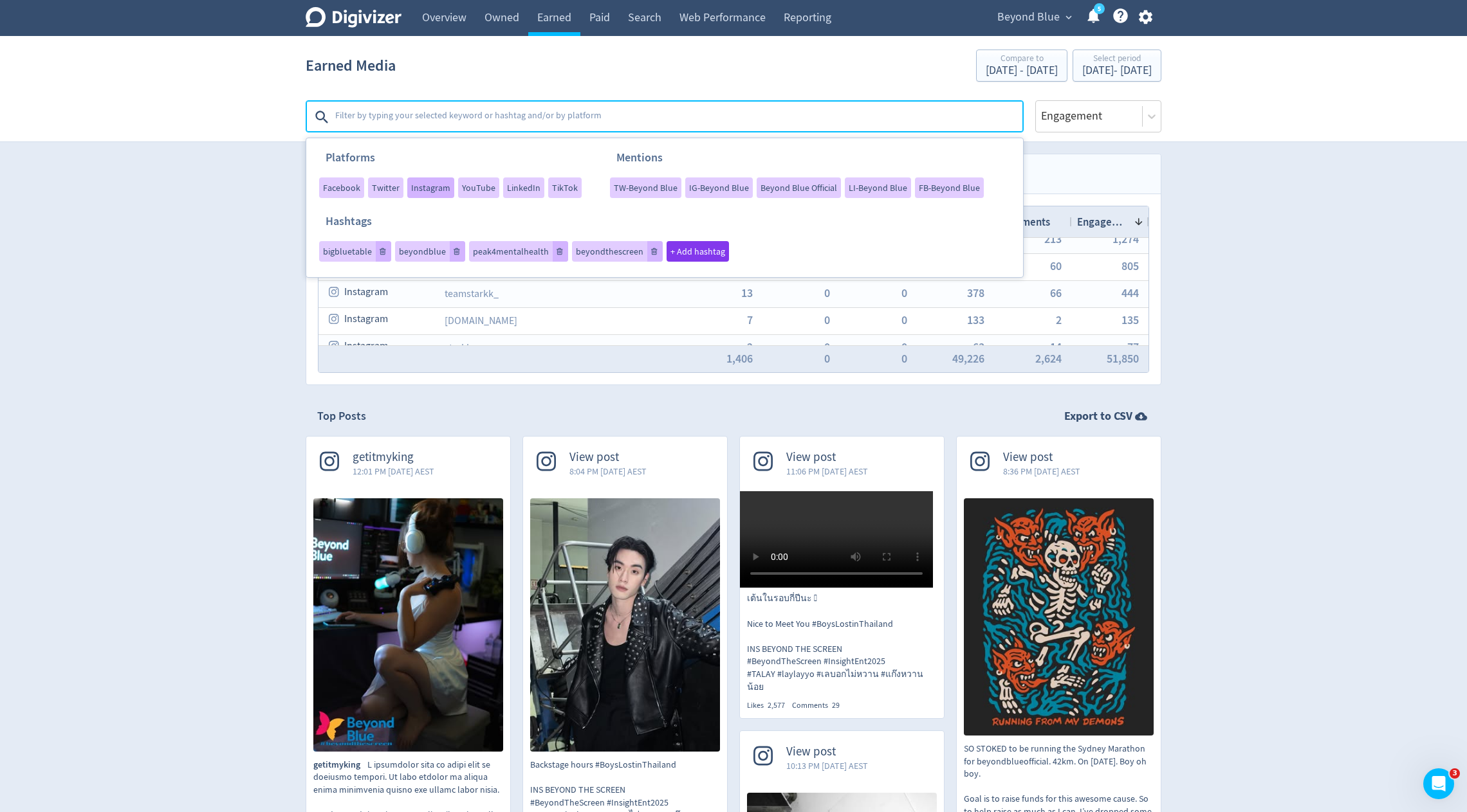
click at [423, 186] on span "Instagram" at bounding box center [431, 188] width 39 height 9
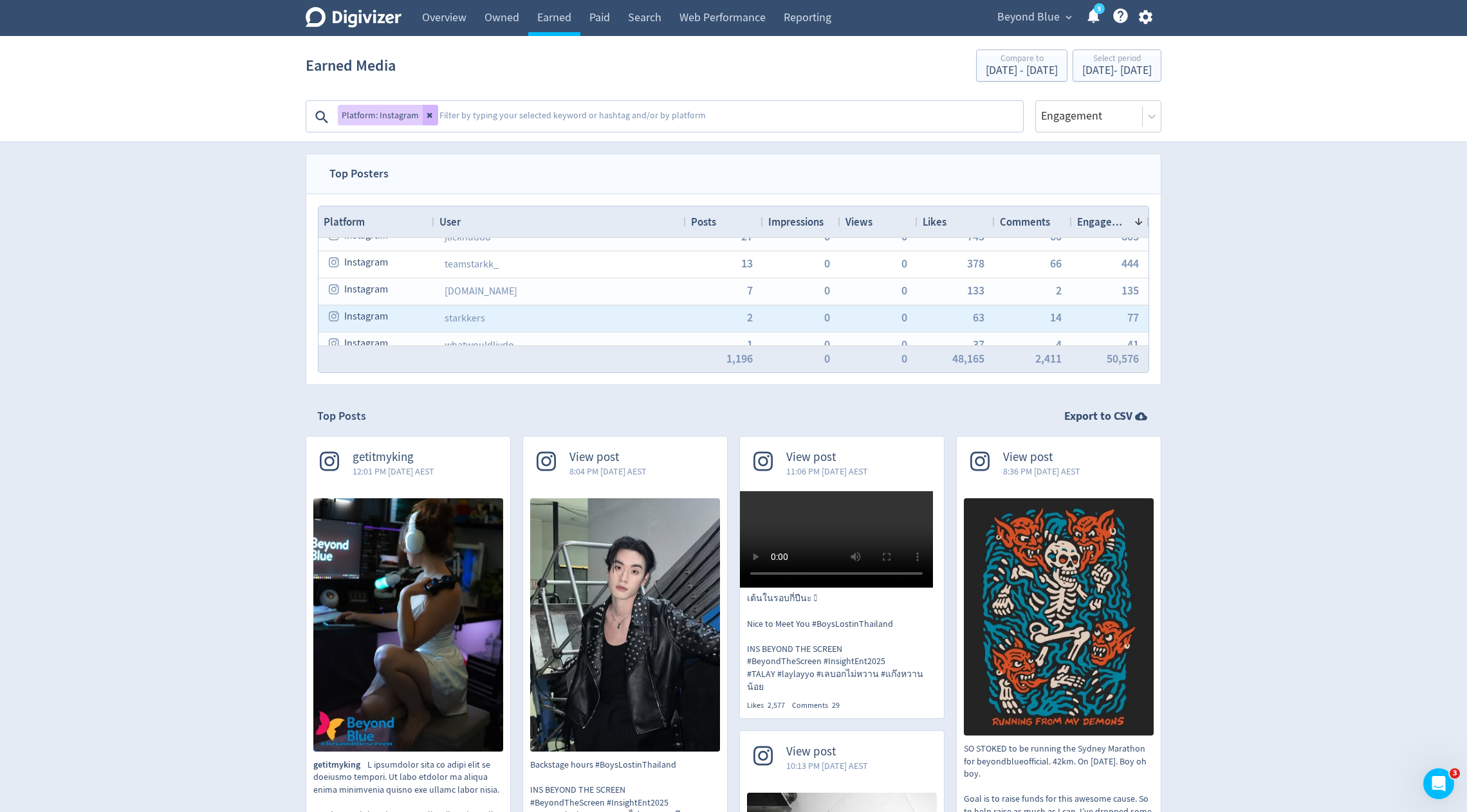
scroll to position [0, 0]
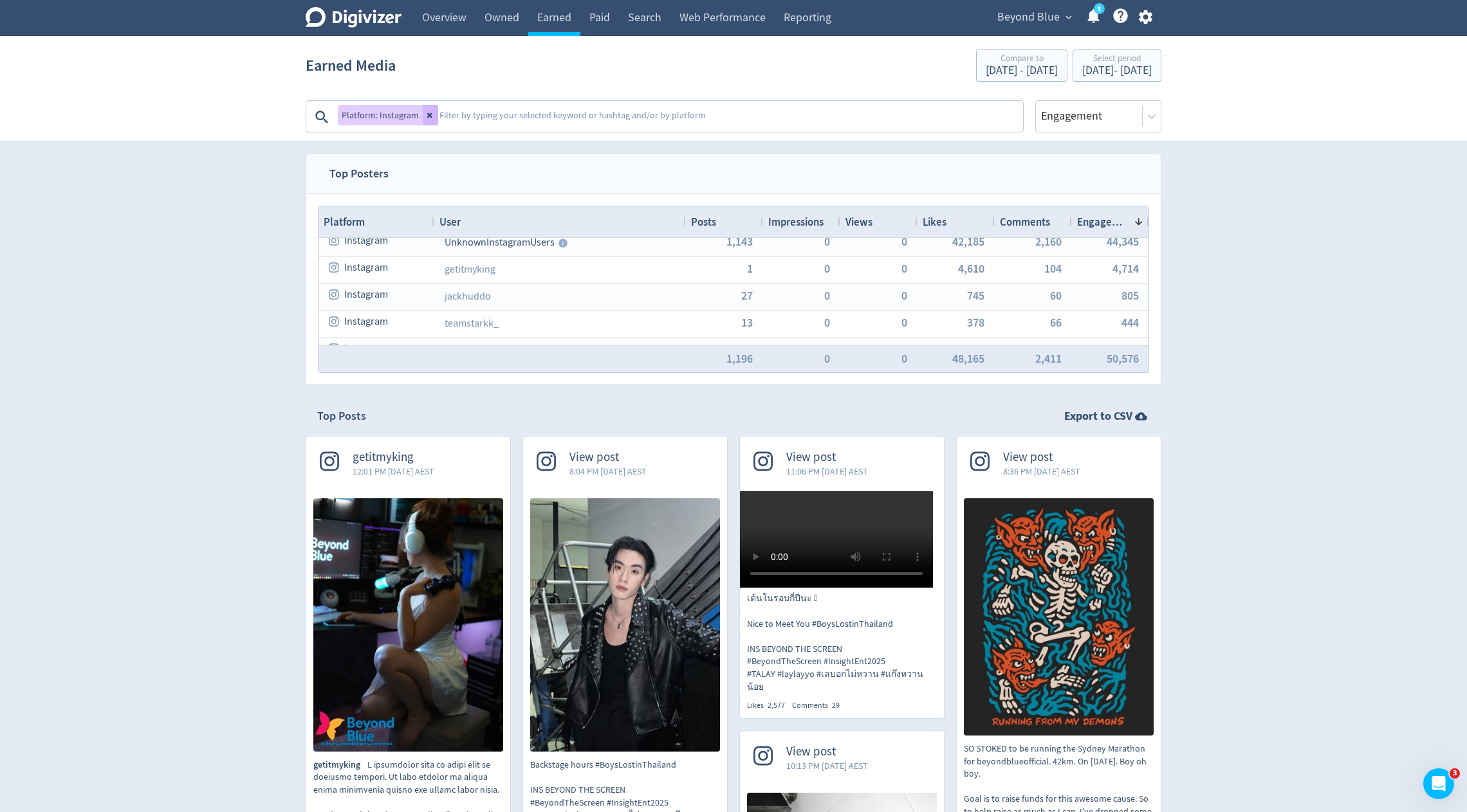
click at [459, 117] on textarea at bounding box center [730, 117] width 583 height 26
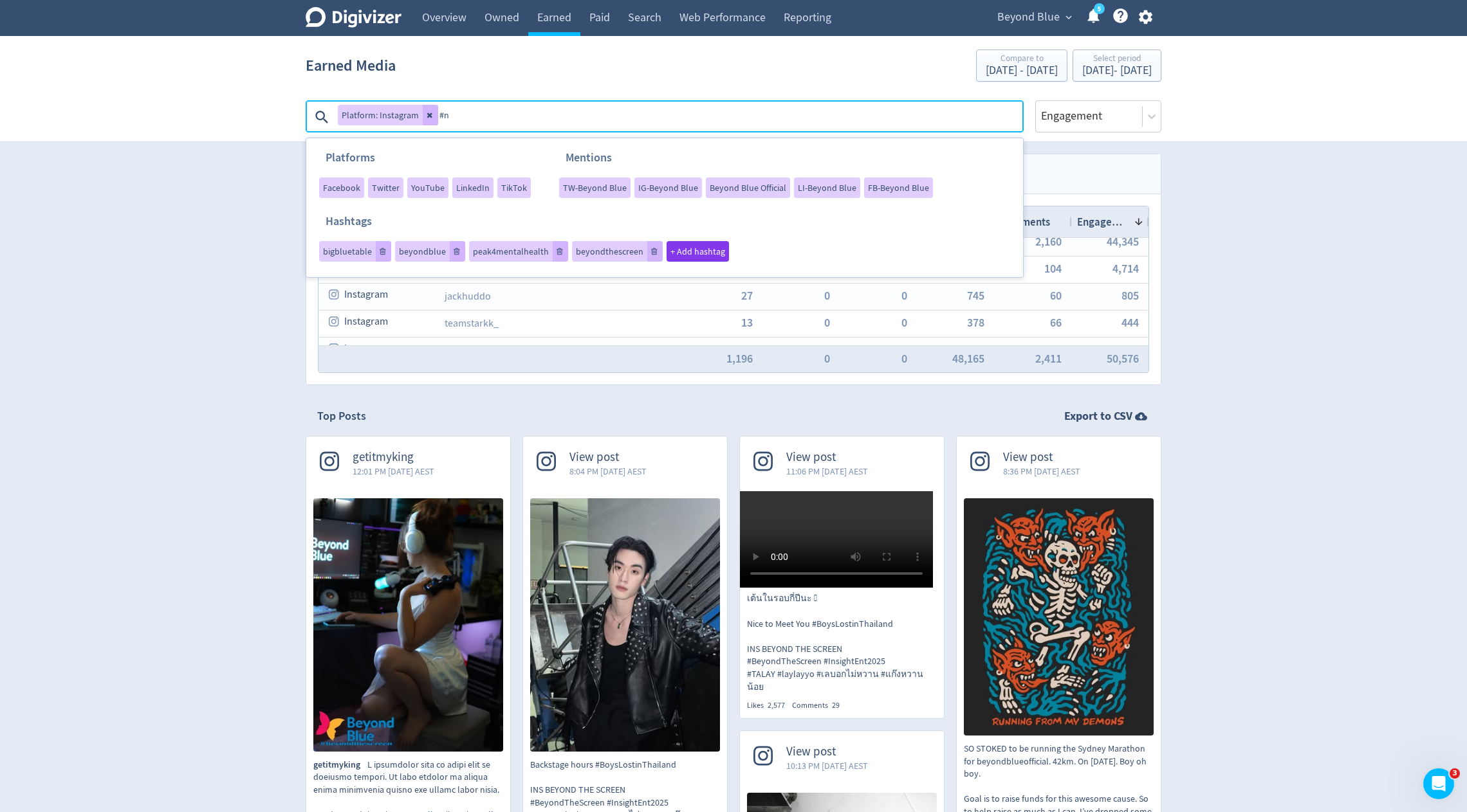
type textarea "#"
click at [586, 251] on span "beyondthescreen" at bounding box center [610, 251] width 68 height 9
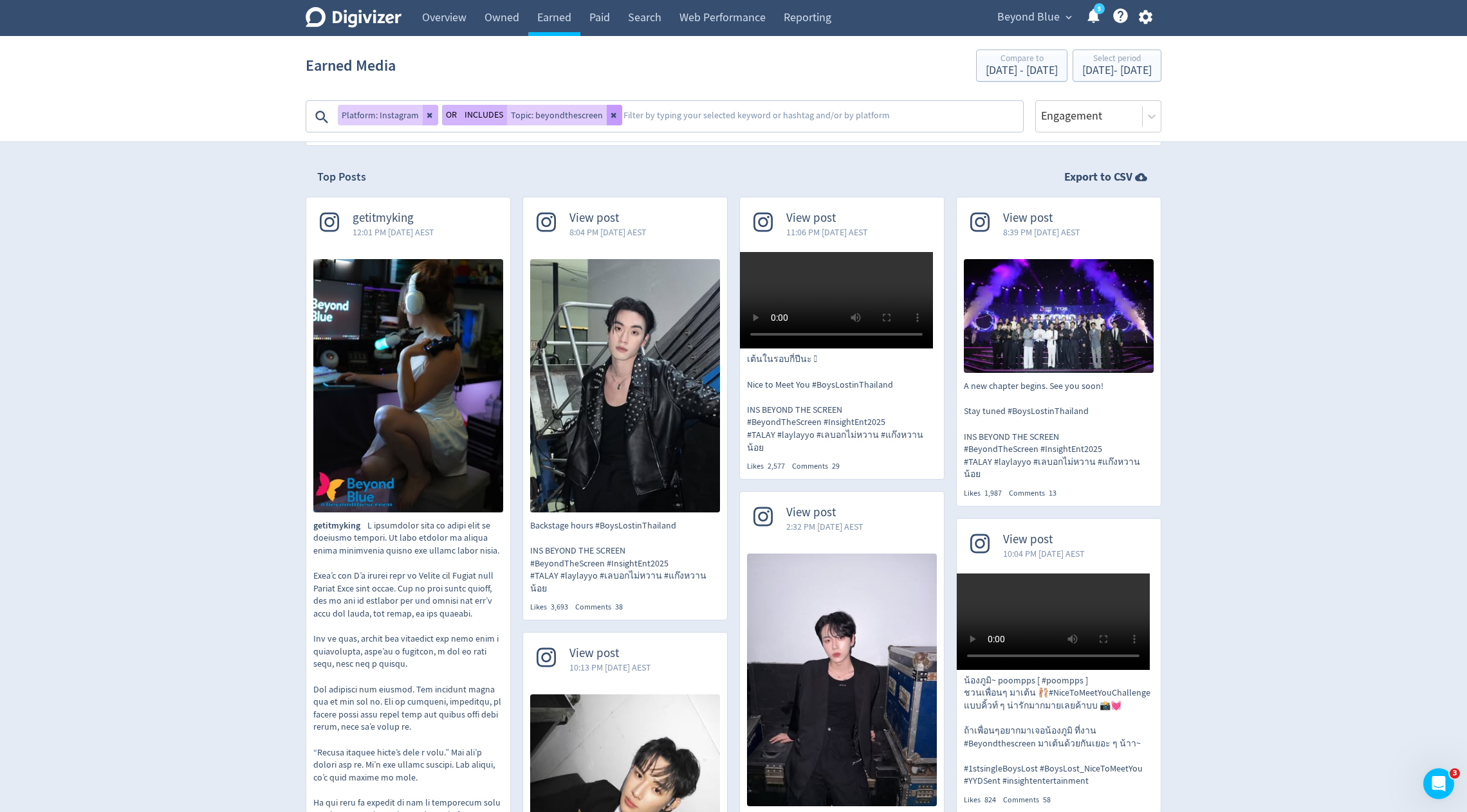
click at [611, 115] on icon at bounding box center [614, 115] width 8 height 8
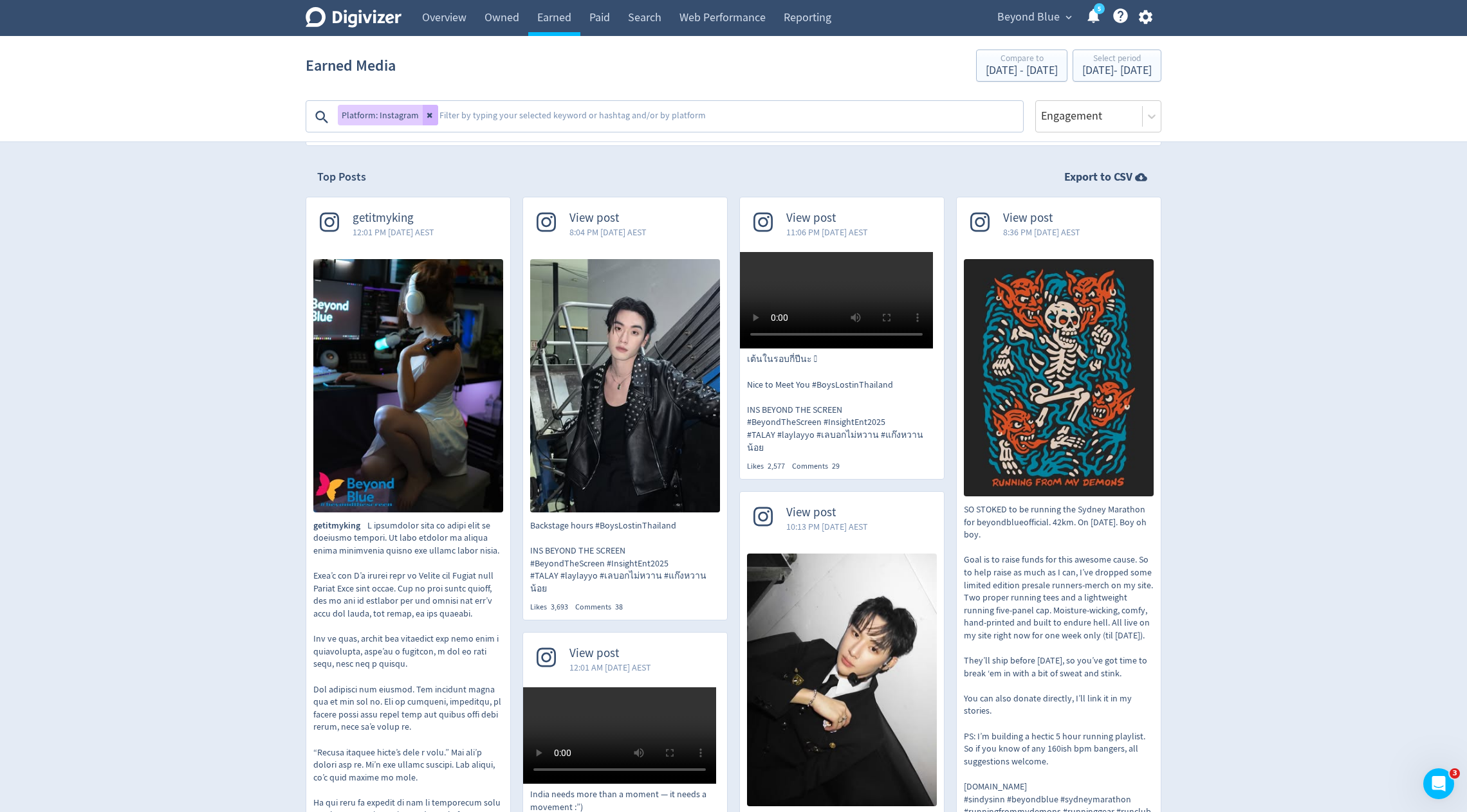
click at [580, 116] on textarea at bounding box center [730, 117] width 583 height 26
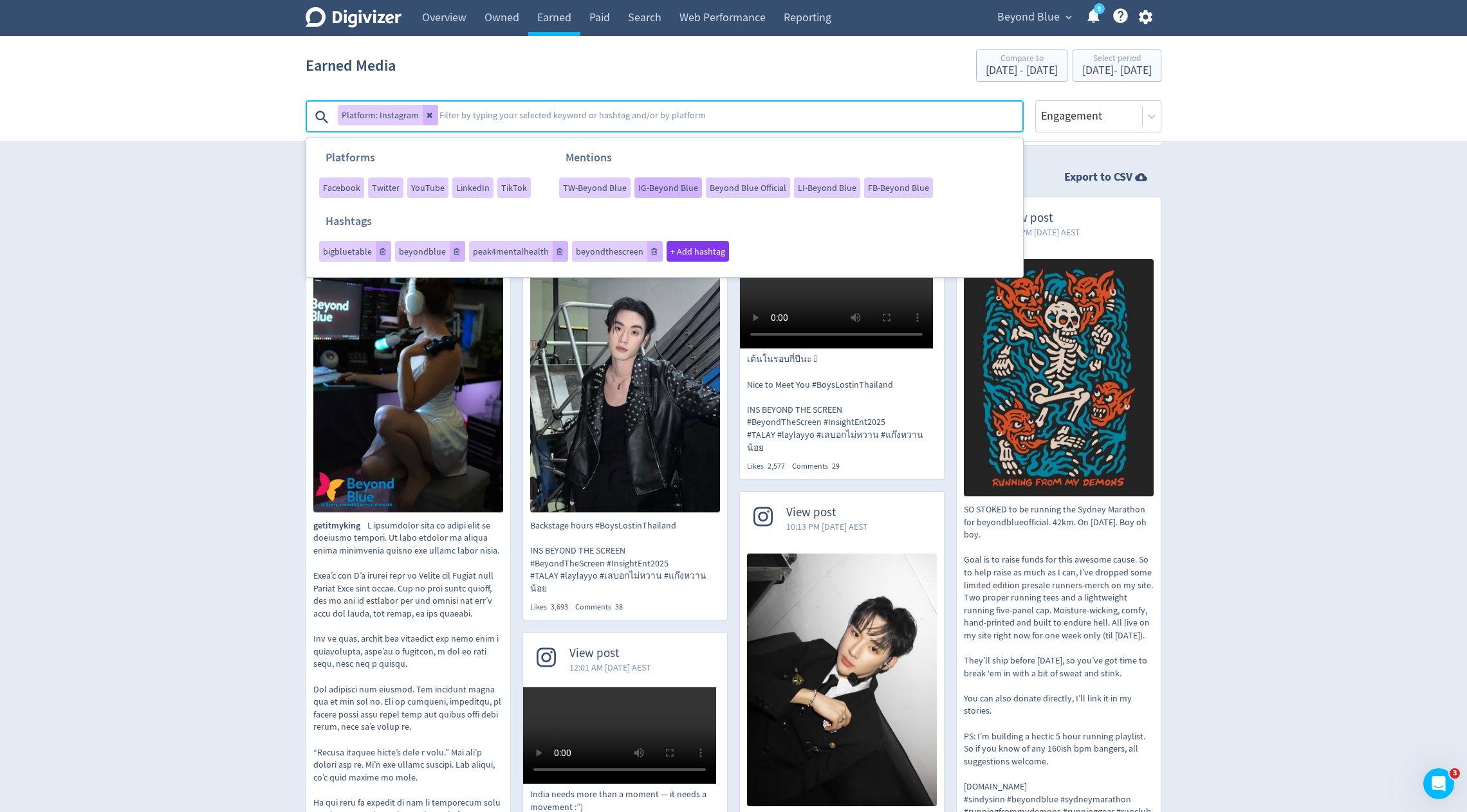
click at [665, 192] on span "IG-Beyond Blue" at bounding box center [668, 188] width 60 height 9
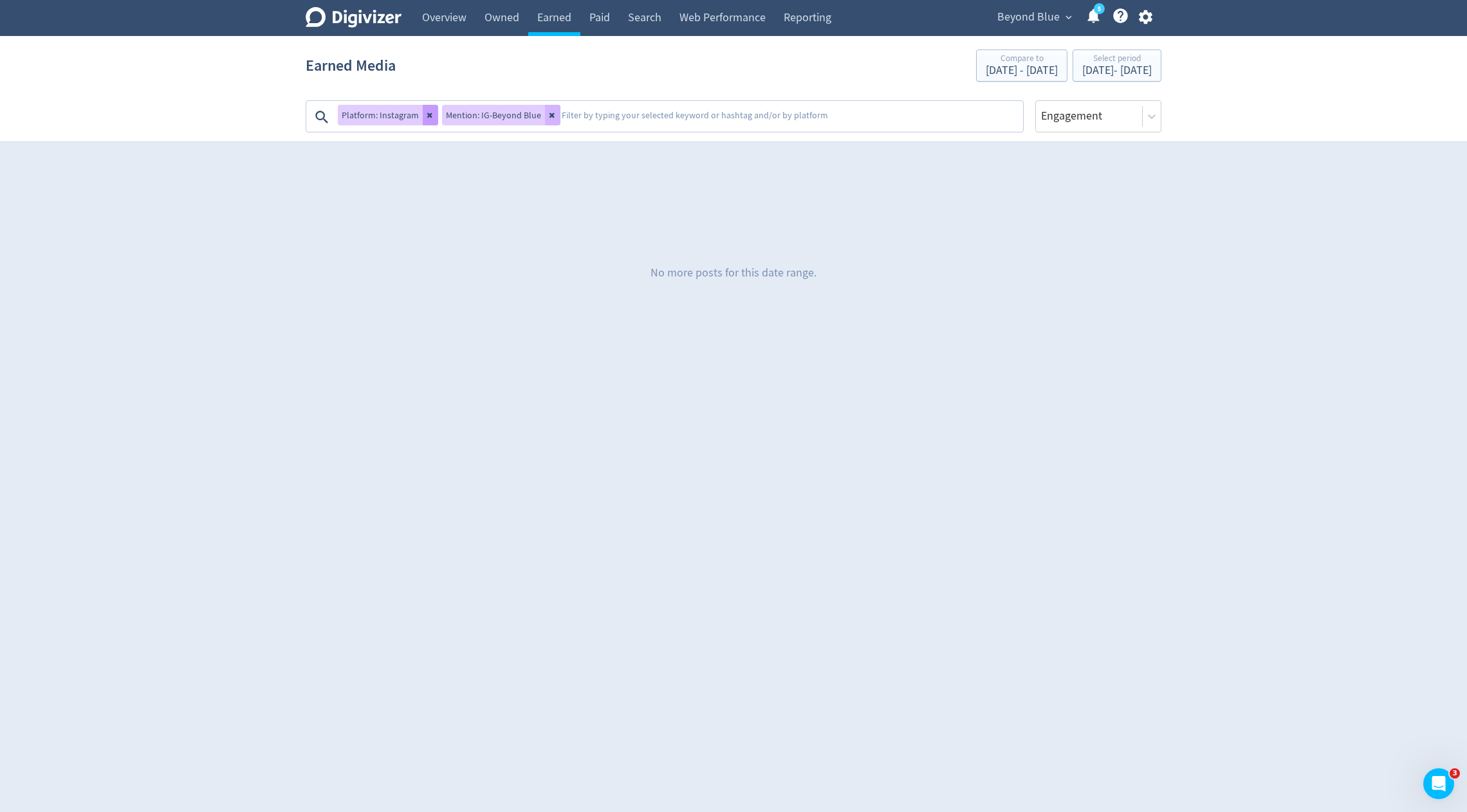
click at [427, 115] on icon at bounding box center [429, 116] width 5 height 5
click at [441, 116] on button at bounding box center [448, 115] width 16 height 20
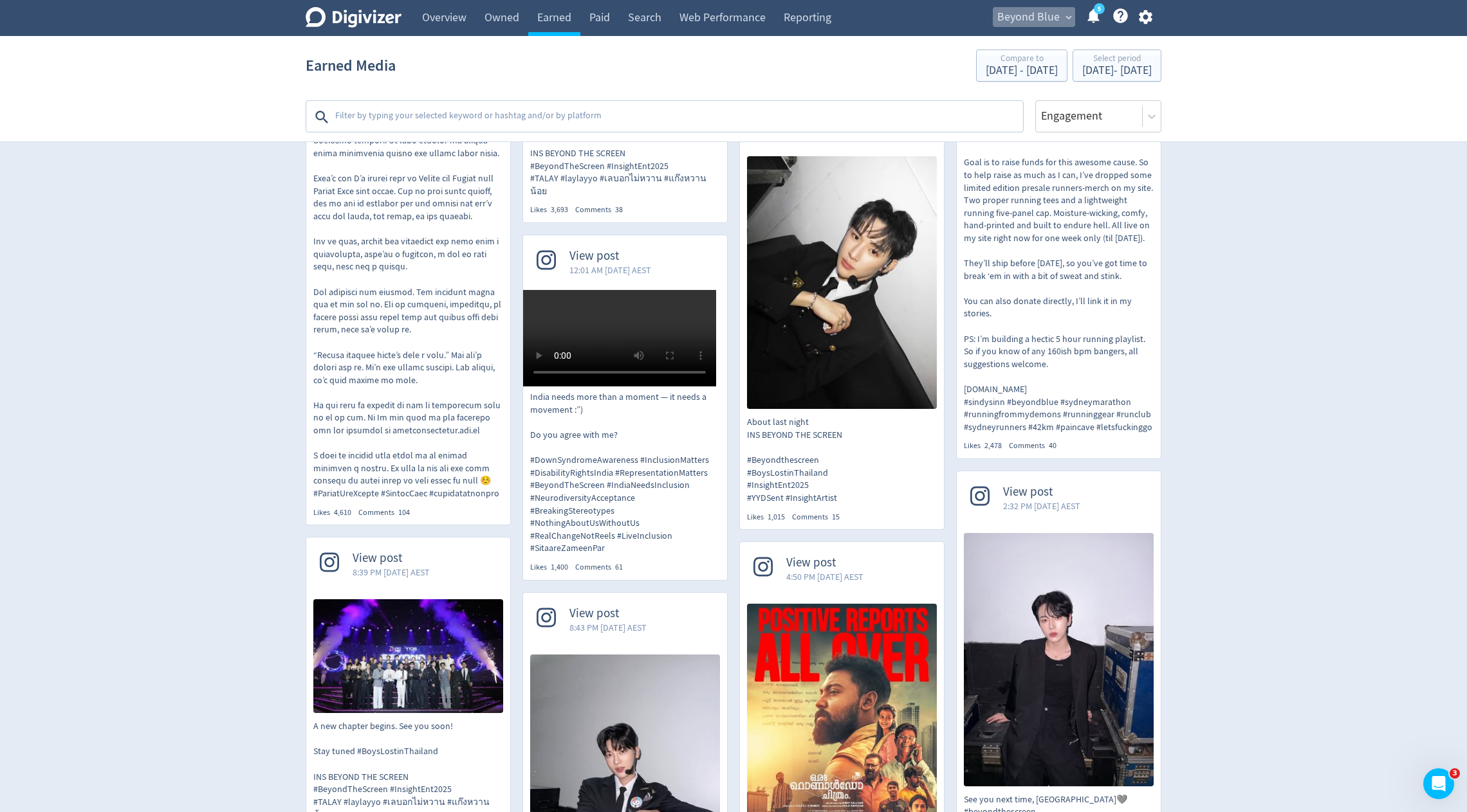
click at [1043, 25] on span "Beyond Blue" at bounding box center [1028, 17] width 62 height 20
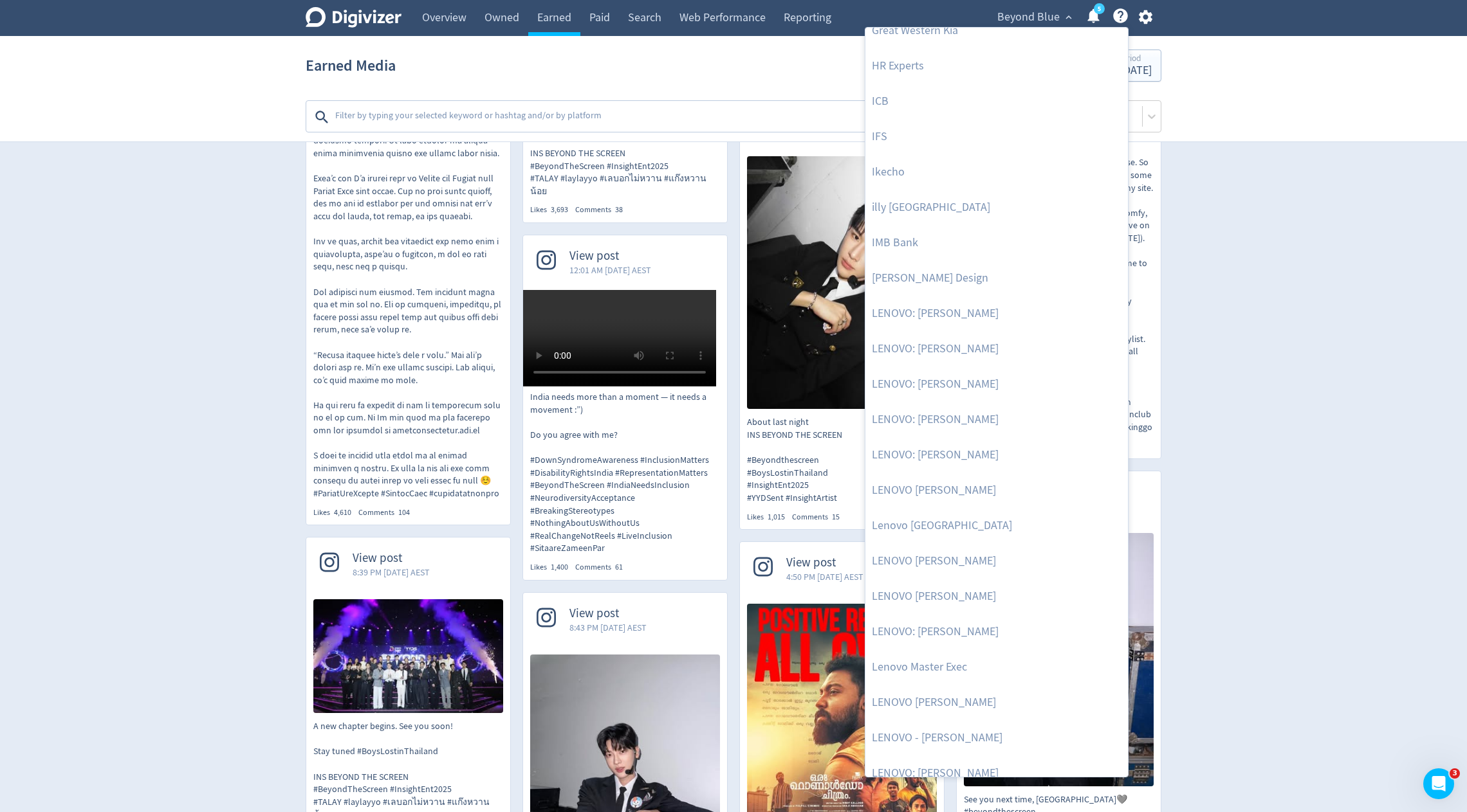
scroll to position [2752, 0]
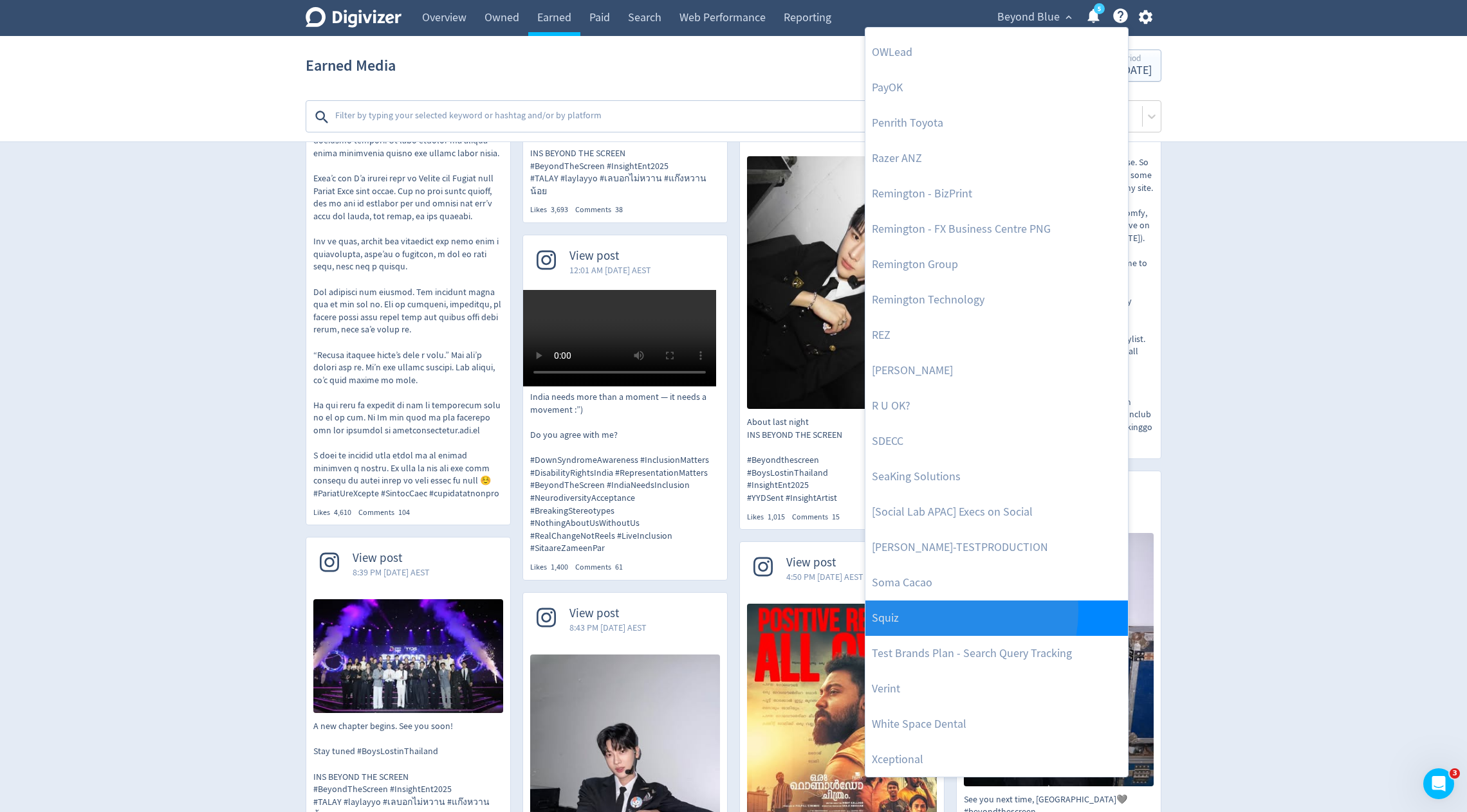
click at [935, 610] on link "Squiz" at bounding box center [996, 618] width 263 height 35
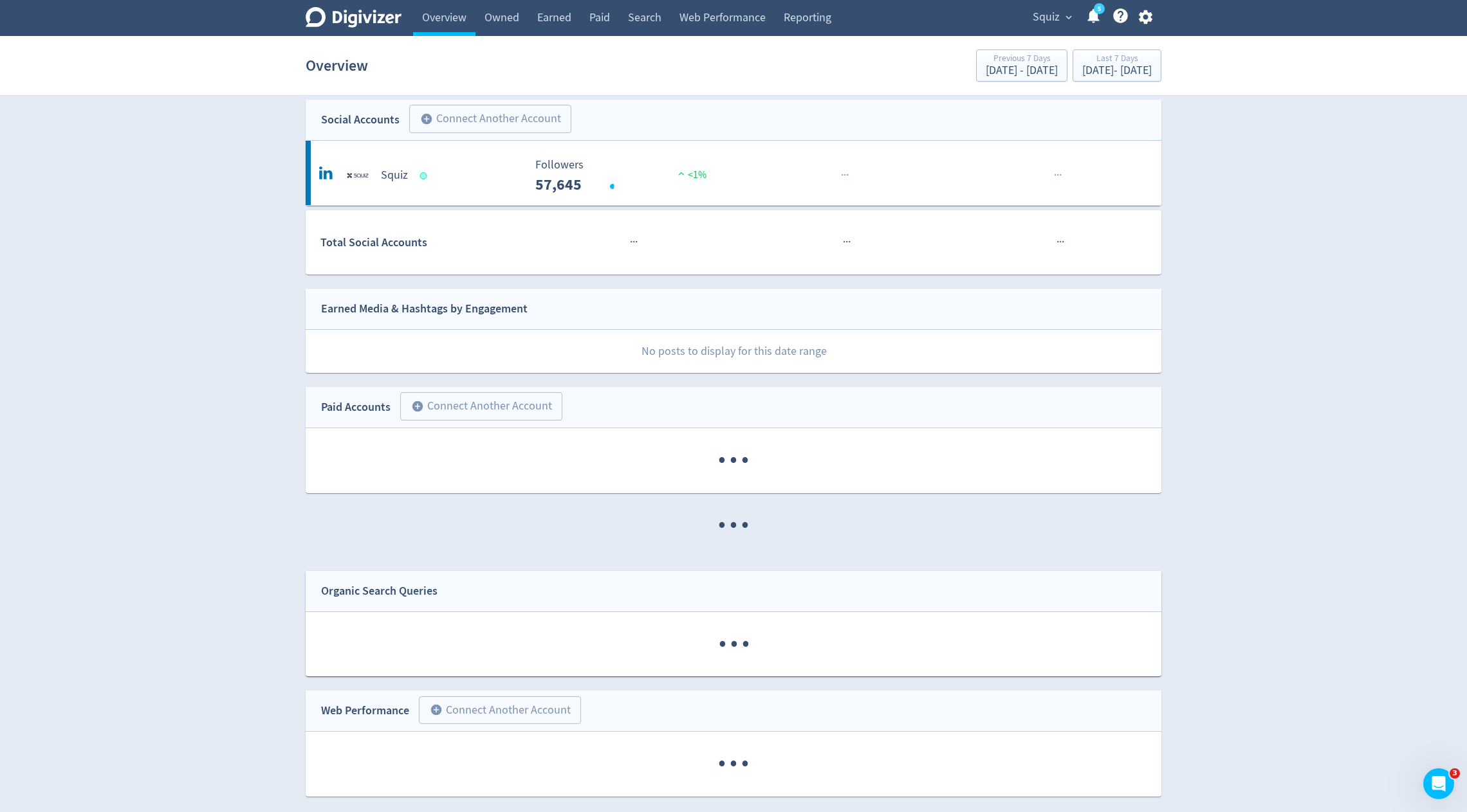
scroll to position [11, 0]
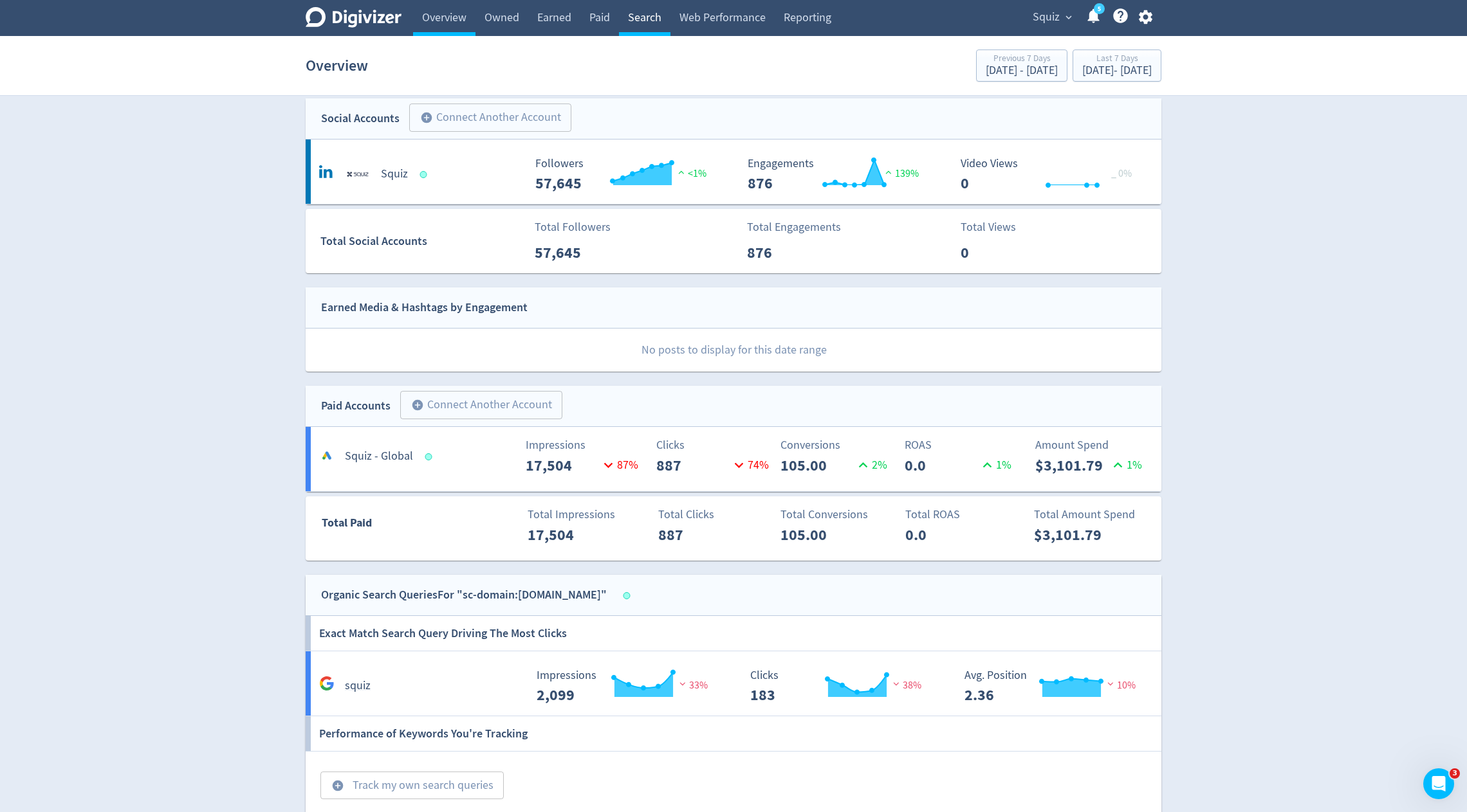
click at [636, 29] on link "Search" at bounding box center [644, 18] width 52 height 36
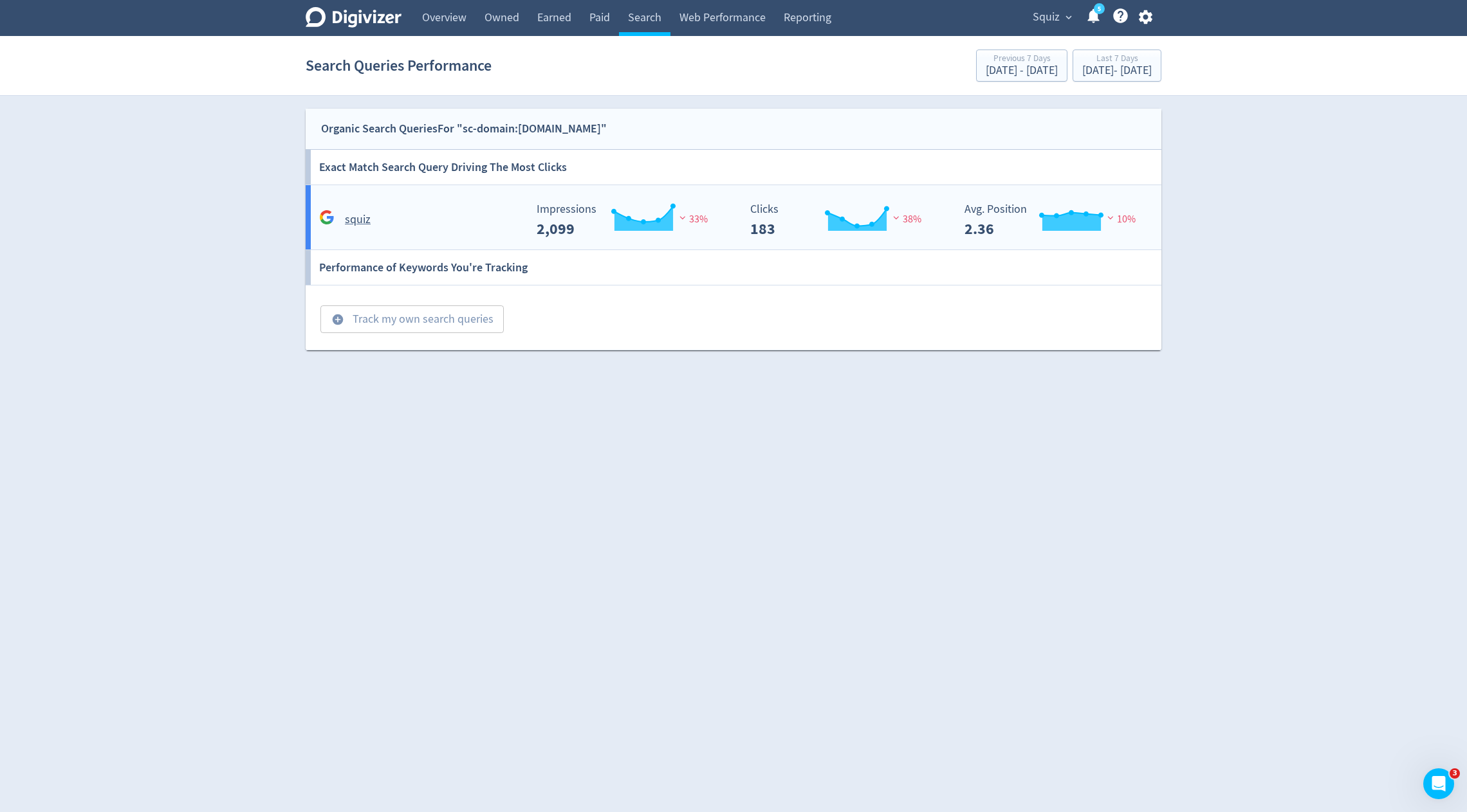
click at [464, 222] on div "squiz" at bounding box center [420, 219] width 209 height 20
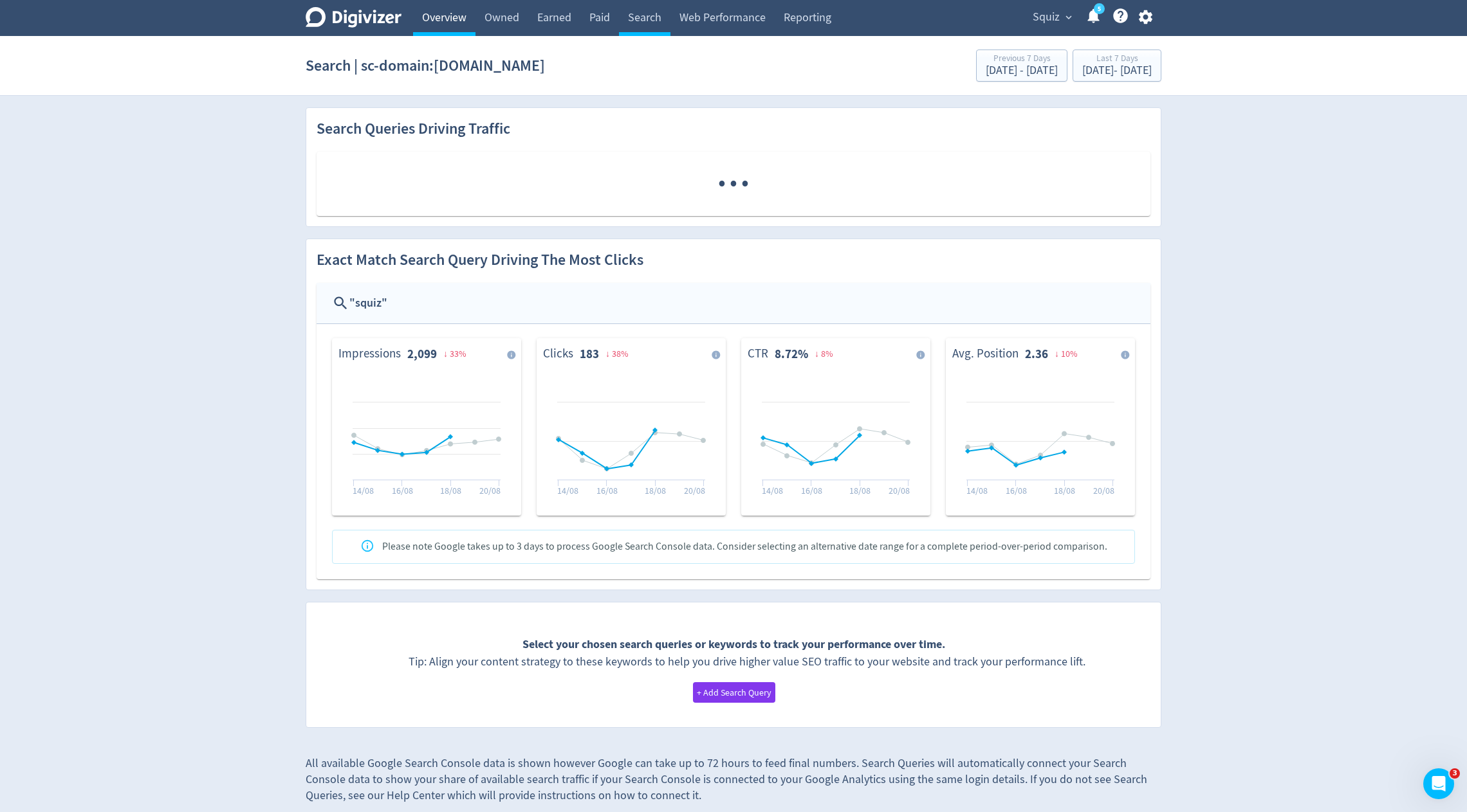
click at [444, 19] on link "Overview" at bounding box center [444, 18] width 62 height 36
